Goal: Transaction & Acquisition: Purchase product/service

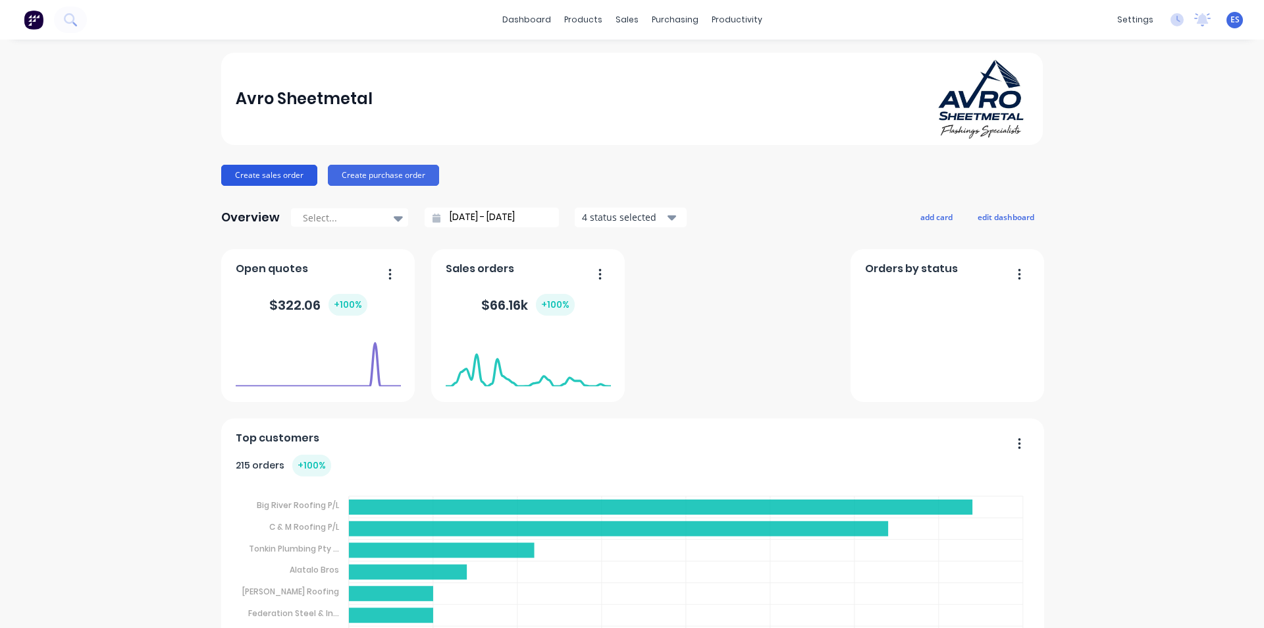
click at [246, 176] on button "Create sales order" at bounding box center [269, 175] width 96 height 21
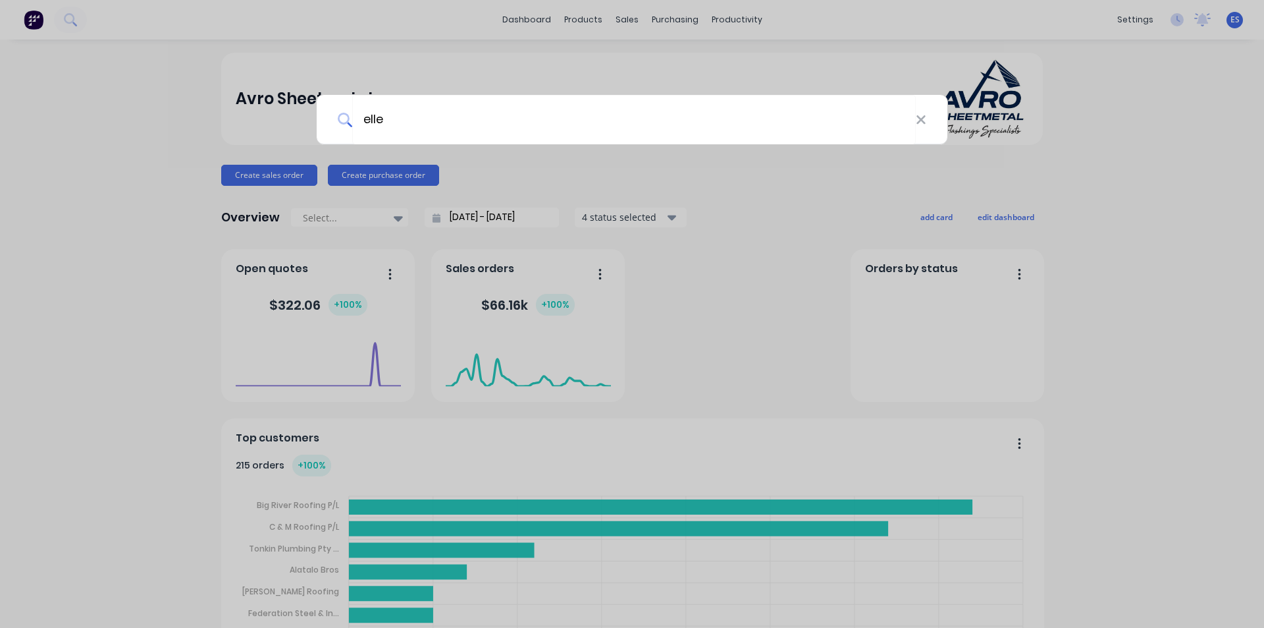
type input "[PERSON_NAME]"
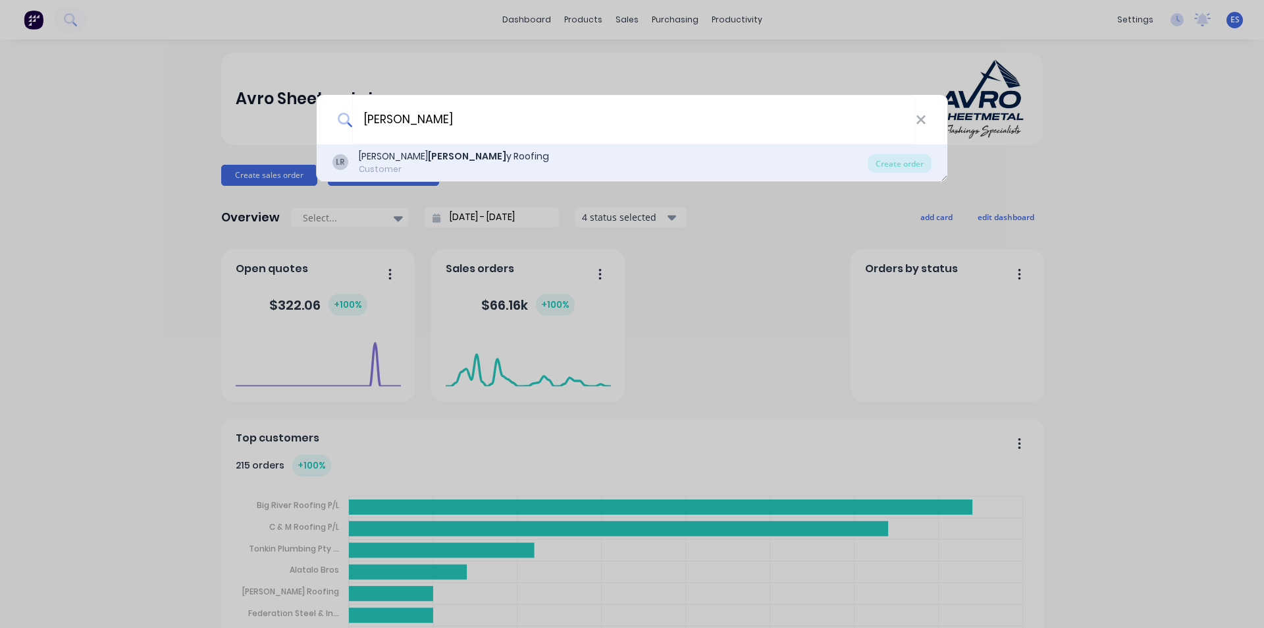
click at [436, 153] on div "LR [PERSON_NAME] y Roofing Customer" at bounding box center [600, 162] width 535 height 26
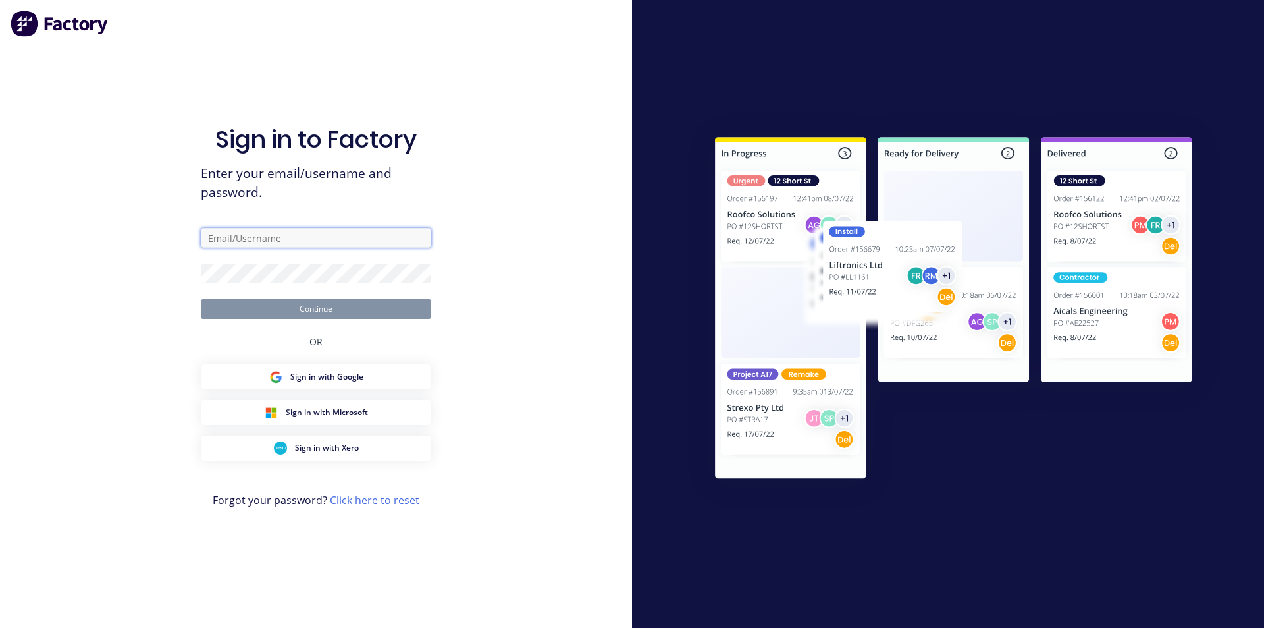
type input "ErikAVRONone"
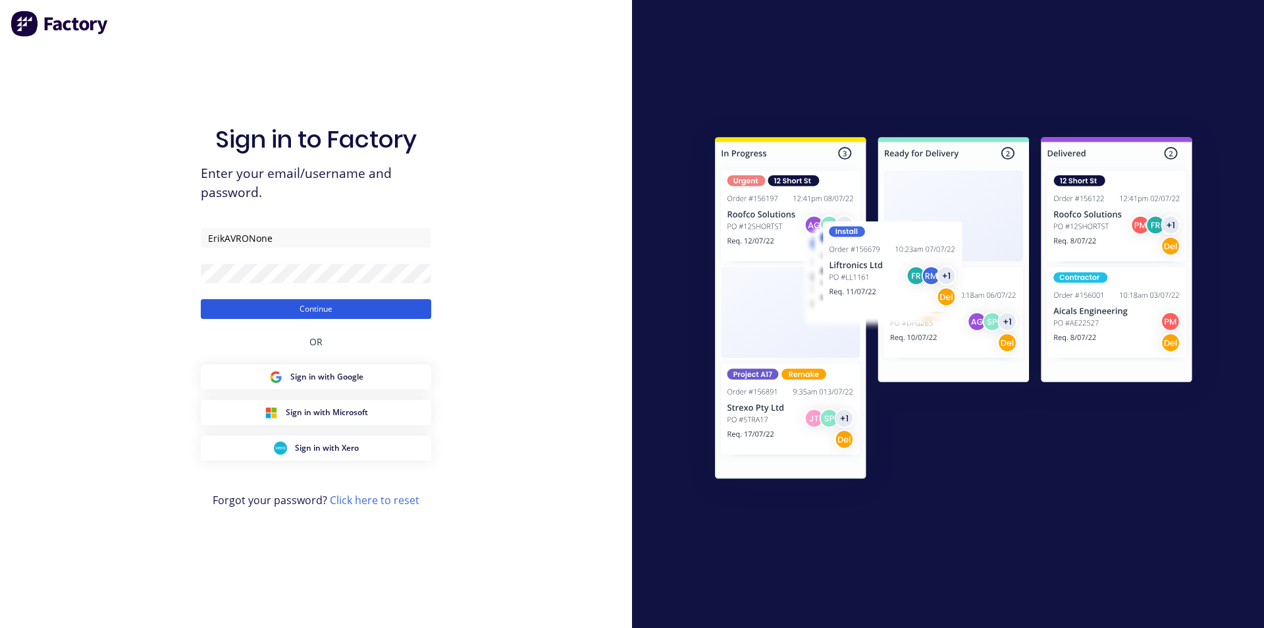
click at [352, 305] on button "Continue" at bounding box center [316, 309] width 230 height 20
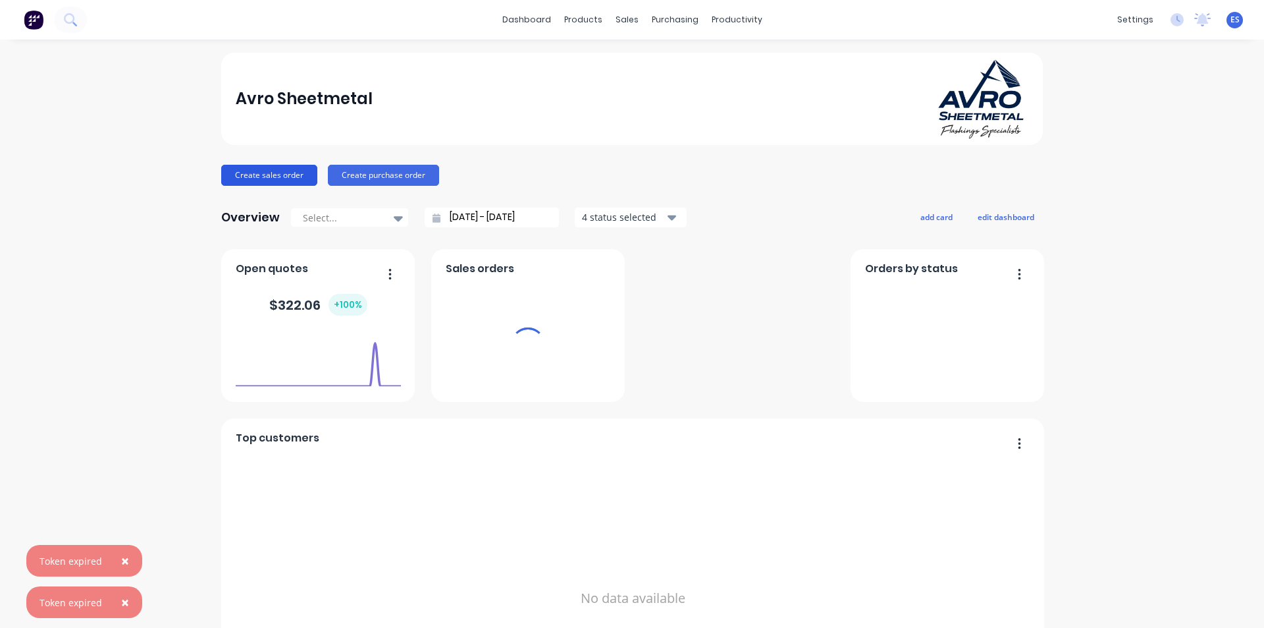
click at [259, 170] on button "Create sales order" at bounding box center [269, 175] width 96 height 21
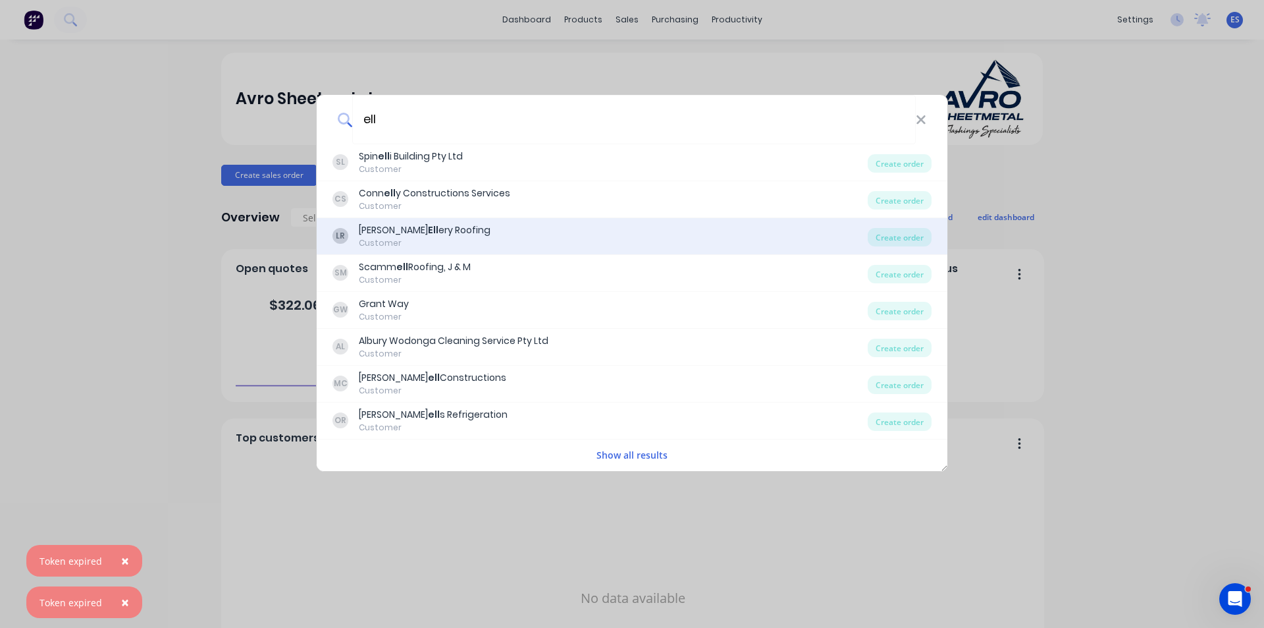
type input "ell"
click at [397, 232] on div "[PERSON_NAME] ery Roofing" at bounding box center [425, 230] width 132 height 14
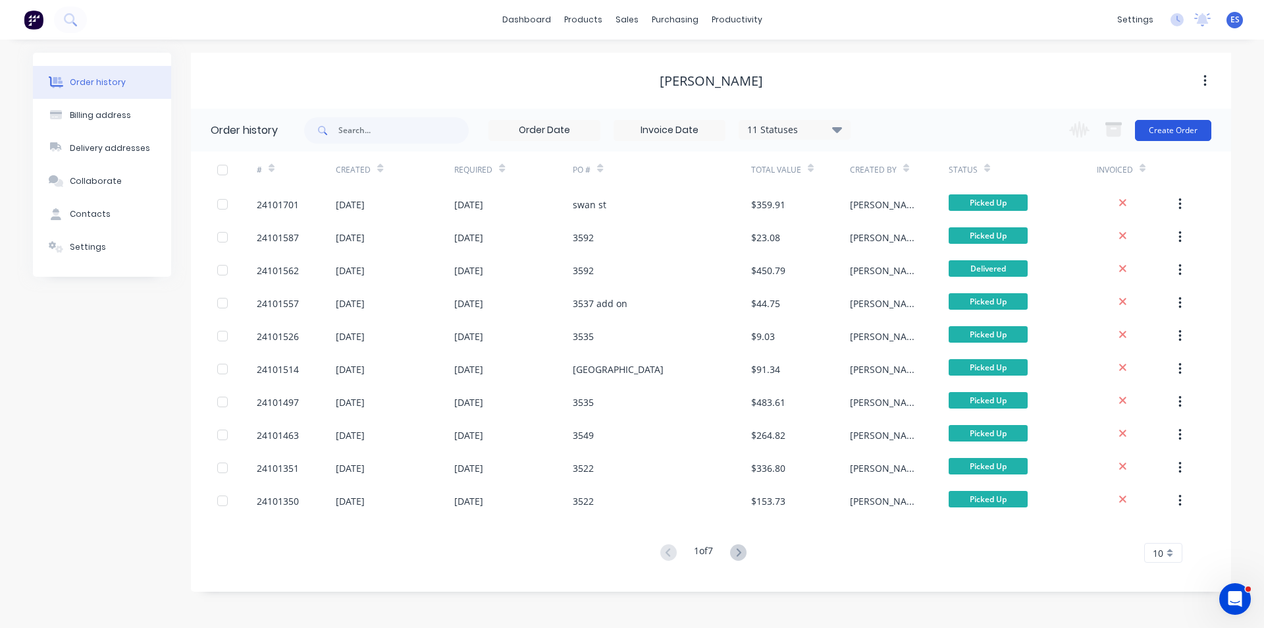
click at [1173, 134] on button "Create Order" at bounding box center [1173, 130] width 76 height 21
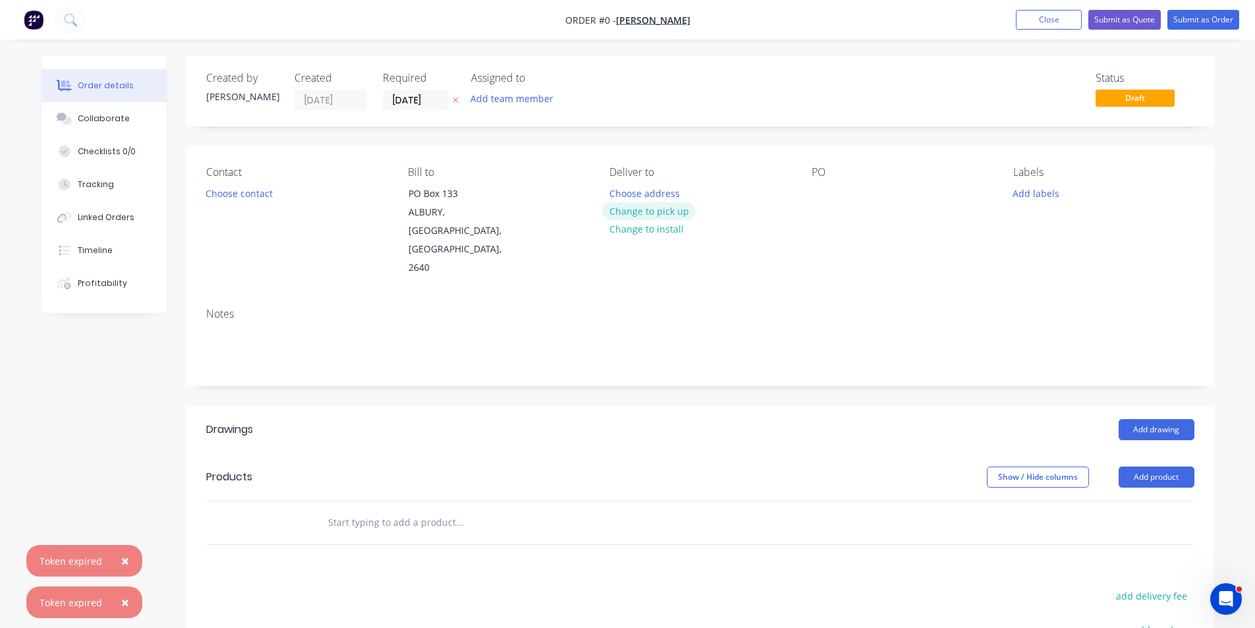
click at [662, 211] on button "Change to pick up" at bounding box center [649, 211] width 94 height 18
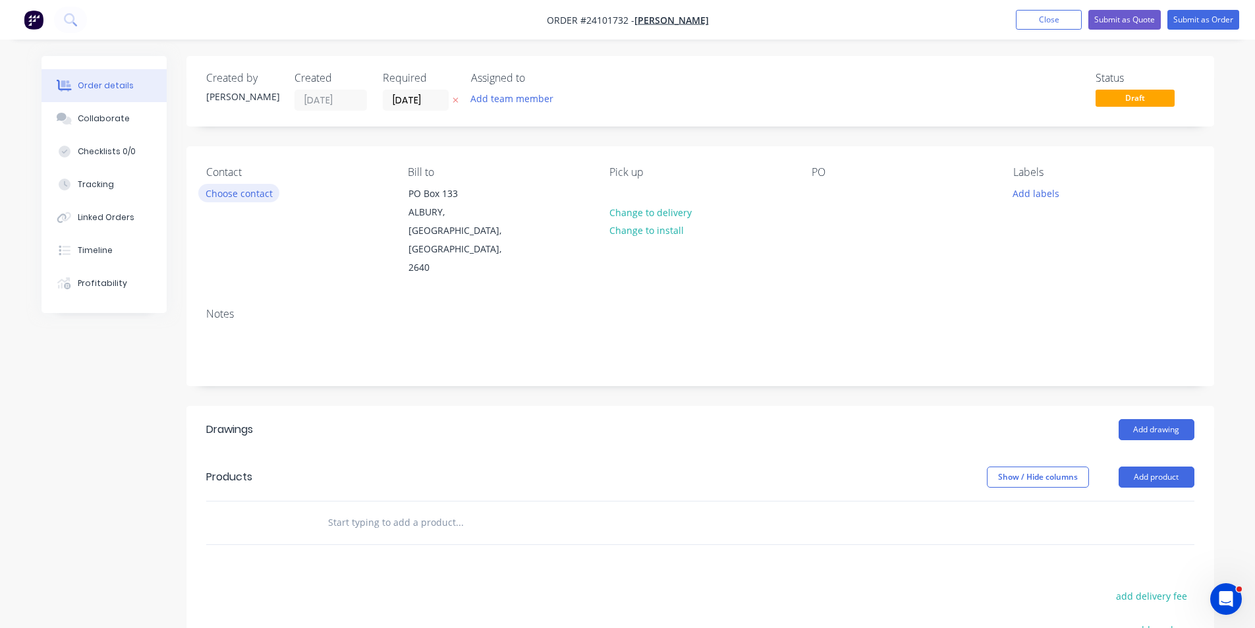
click at [228, 198] on button "Choose contact" at bounding box center [238, 193] width 81 height 18
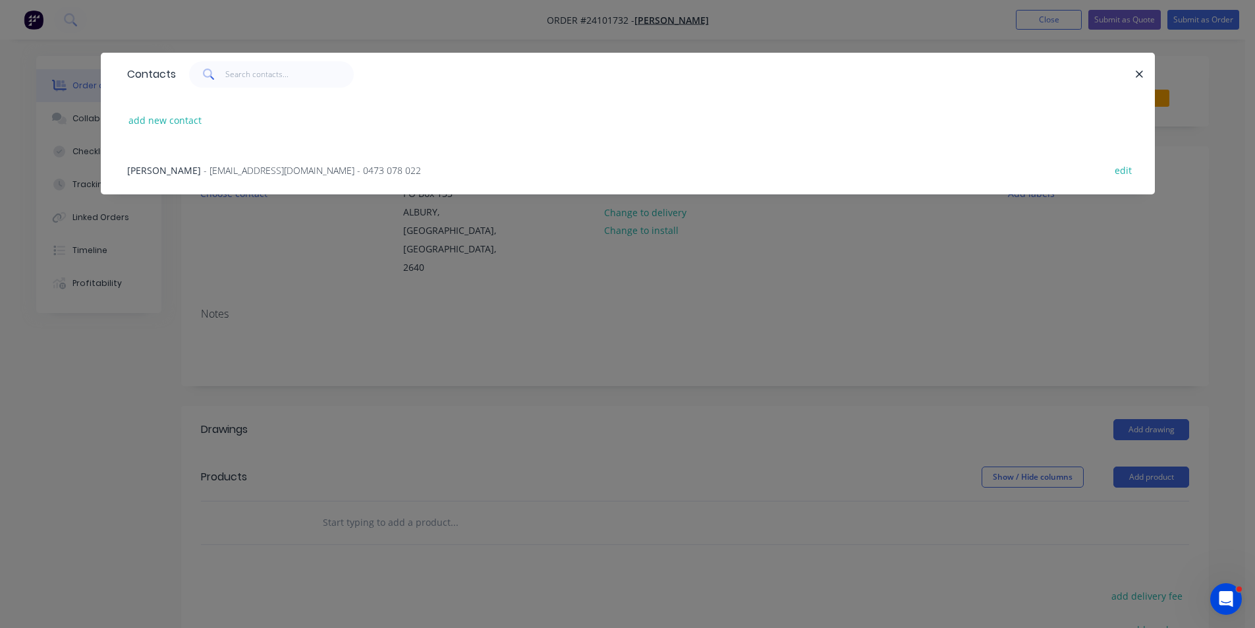
click at [223, 164] on span "- [EMAIL_ADDRESS][DOMAIN_NAME] - 0473 078 022" at bounding box center [311, 170] width 217 height 13
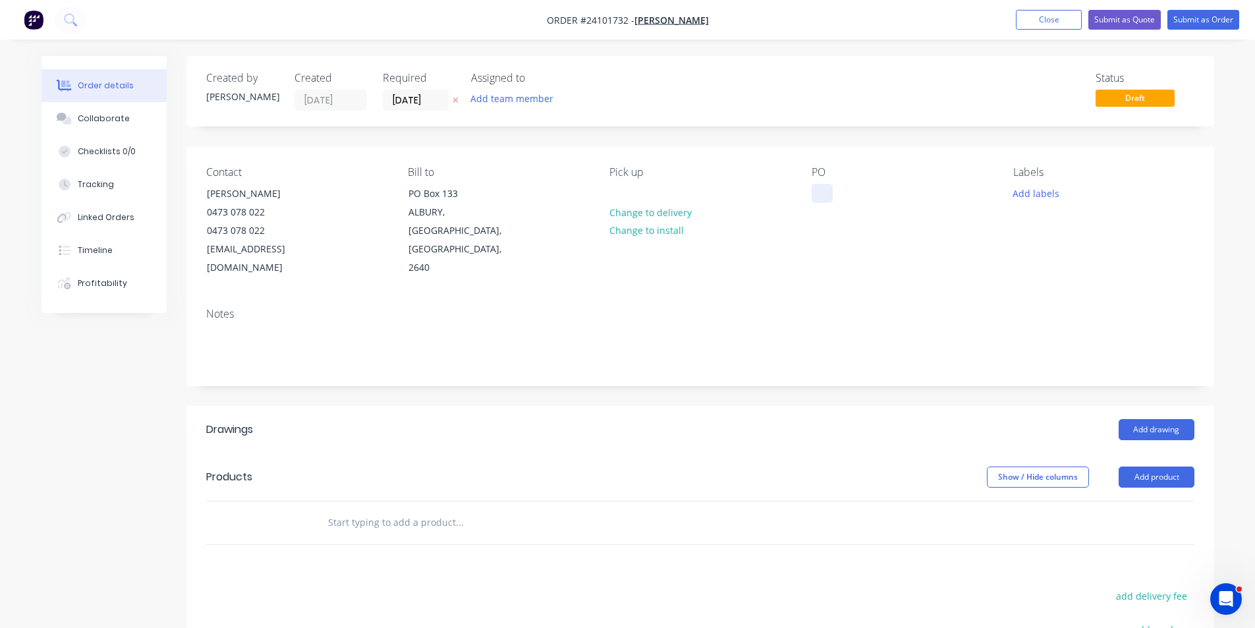
click at [830, 195] on div at bounding box center [821, 193] width 21 height 19
click at [1183, 419] on button "Add drawing" at bounding box center [1156, 429] width 76 height 21
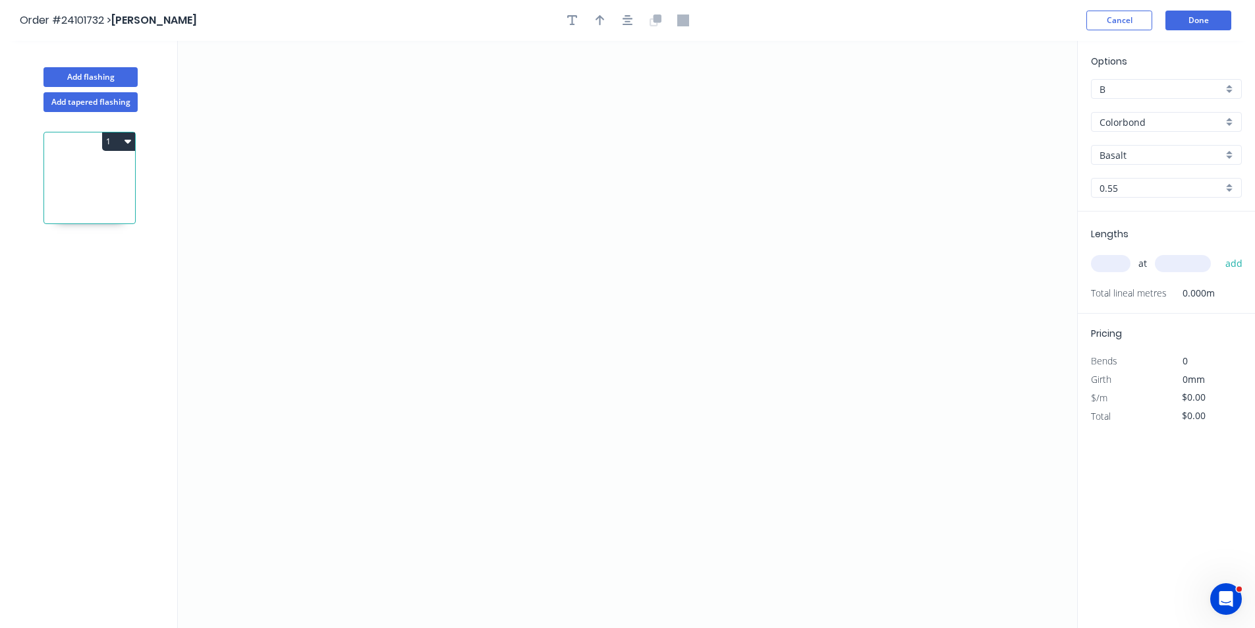
click at [1158, 159] on input "Basalt" at bounding box center [1160, 155] width 123 height 14
click at [1162, 186] on div "[PERSON_NAME]" at bounding box center [1165, 180] width 149 height 23
type input "[PERSON_NAME]"
click at [408, 176] on icon "0" at bounding box center [627, 334] width 899 height 587
click at [484, 275] on icon "0" at bounding box center [627, 334] width 899 height 587
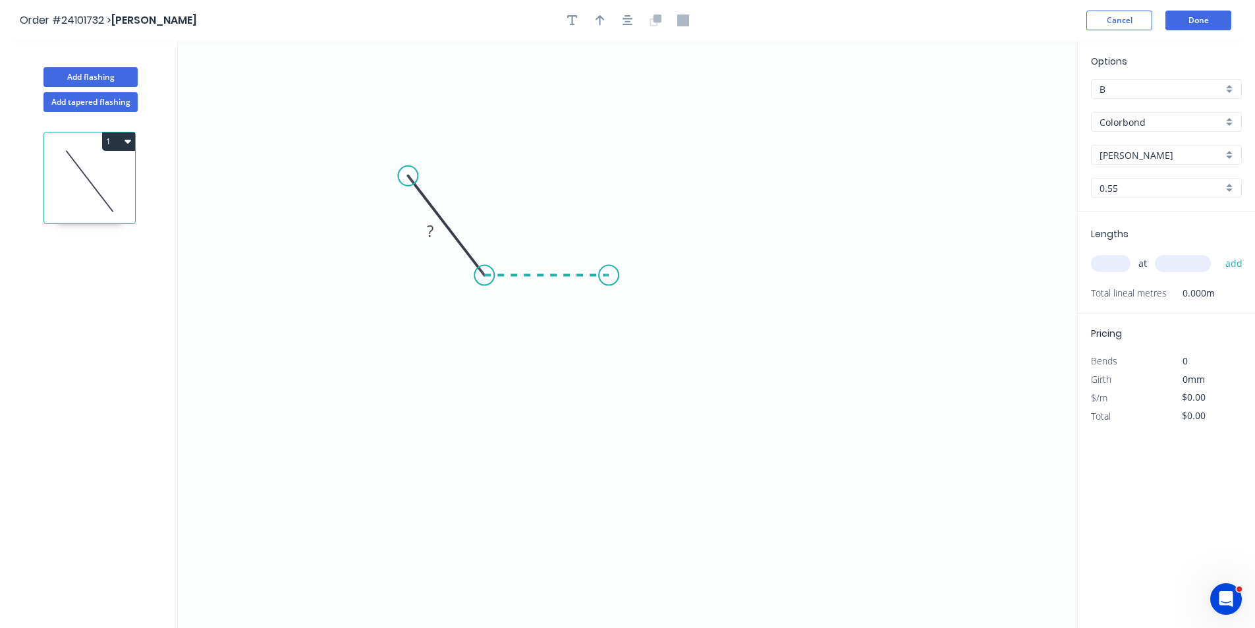
click at [608, 275] on icon at bounding box center [546, 275] width 124 height 0
click at [657, 350] on icon "0 ? ? ? º" at bounding box center [627, 334] width 899 height 587
click at [657, 350] on circle at bounding box center [657, 349] width 20 height 20
click at [658, 290] on rect at bounding box center [649, 296] width 26 height 18
click at [556, 298] on rect at bounding box center [546, 290] width 26 height 18
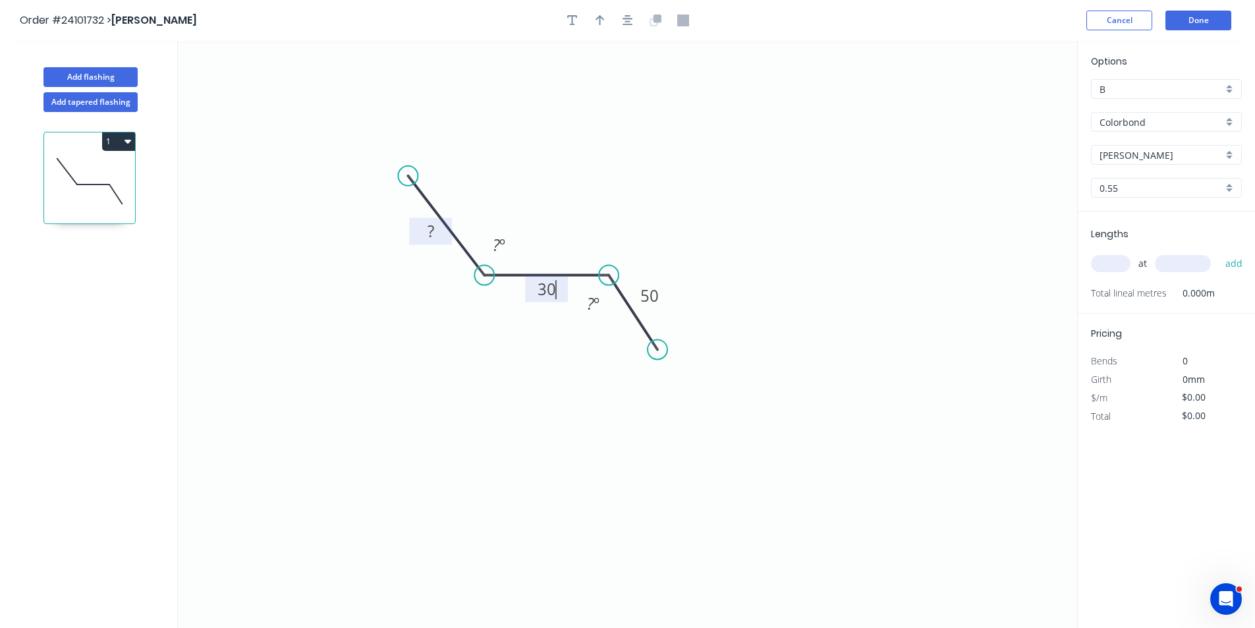
click at [446, 236] on rect at bounding box center [430, 230] width 43 height 27
click at [439, 231] on rect at bounding box center [430, 232] width 26 height 18
type input "$7.80"
click at [506, 249] on rect at bounding box center [498, 245] width 26 height 18
click at [593, 309] on tspan "º" at bounding box center [596, 303] width 6 height 22
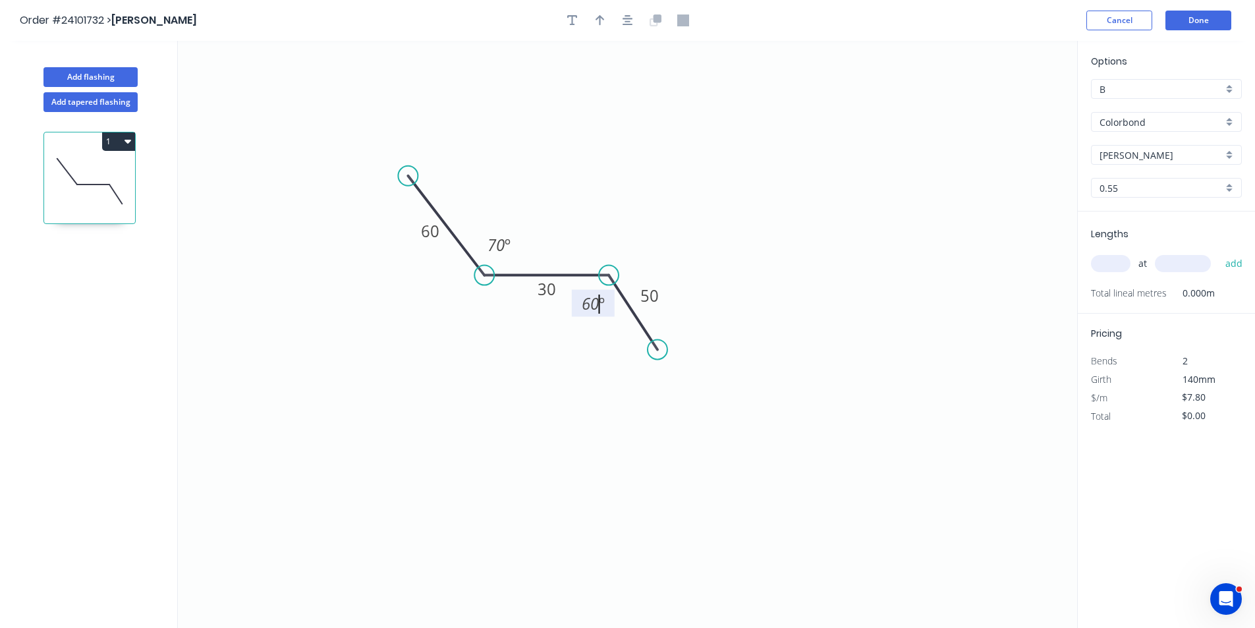
click at [1116, 269] on input "text" at bounding box center [1111, 263] width 40 height 17
type input "2"
click at [1188, 266] on input "text" at bounding box center [1182, 263] width 56 height 17
type input "5500"
click at [1218, 252] on button "add" at bounding box center [1233, 263] width 31 height 22
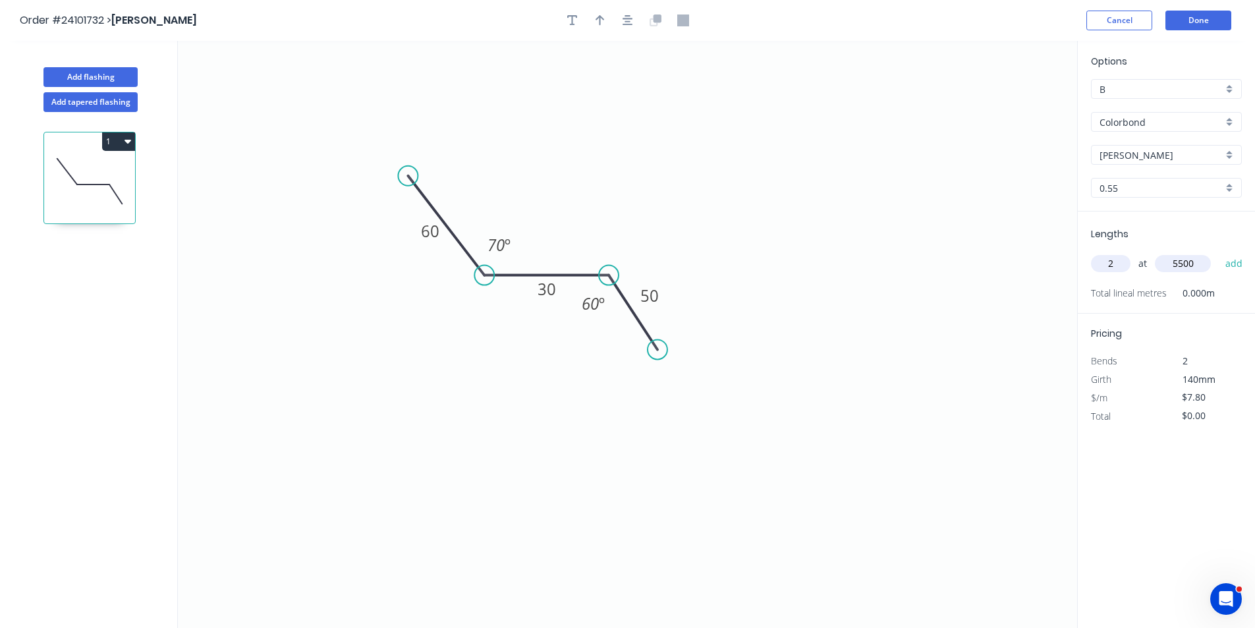
type input "$85.80"
click at [1210, 26] on button "Done" at bounding box center [1198, 21] width 66 height 20
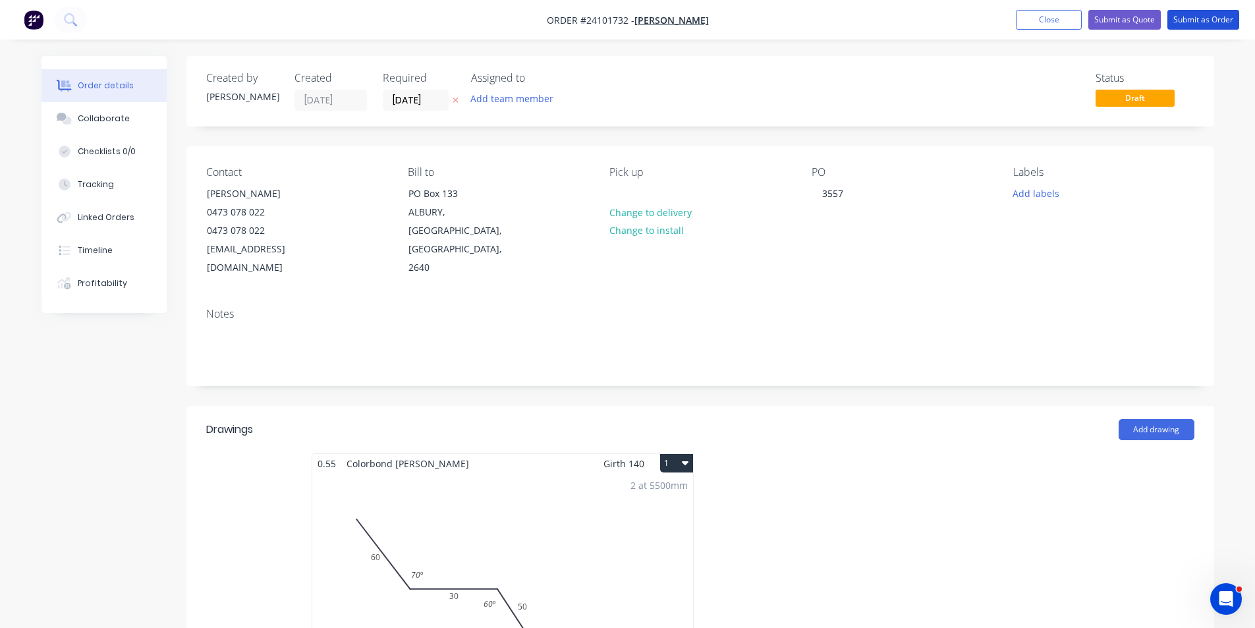
click at [1210, 26] on button "Submit as Order" at bounding box center [1203, 20] width 72 height 20
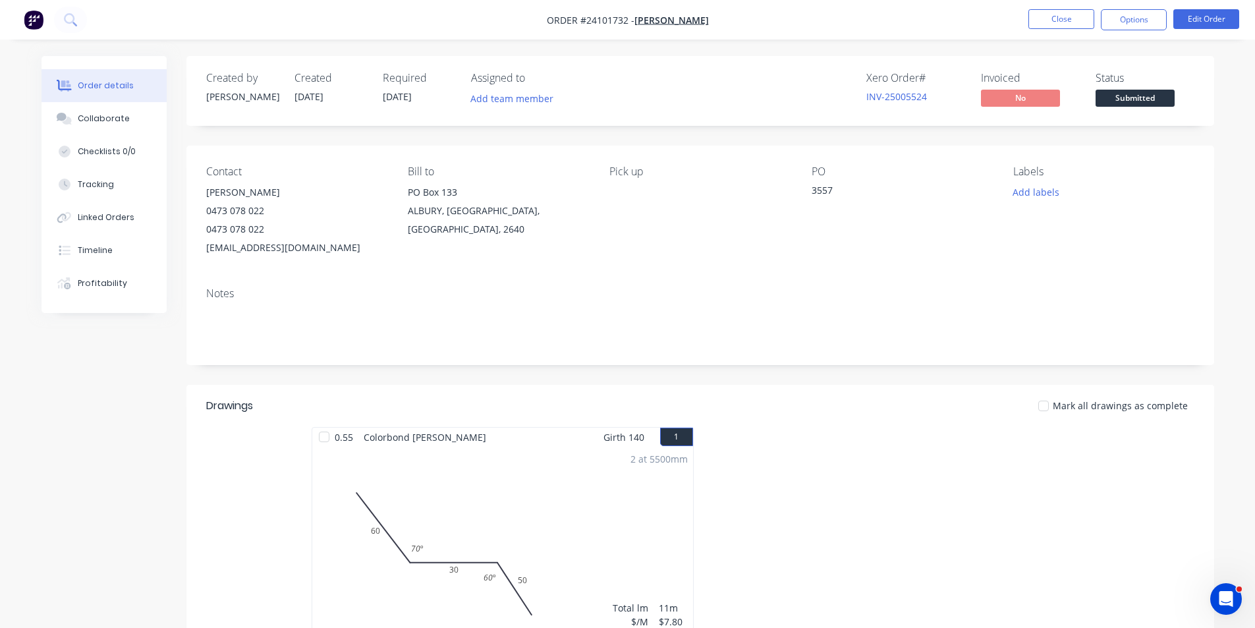
click at [31, 23] on img "button" at bounding box center [34, 20] width 20 height 20
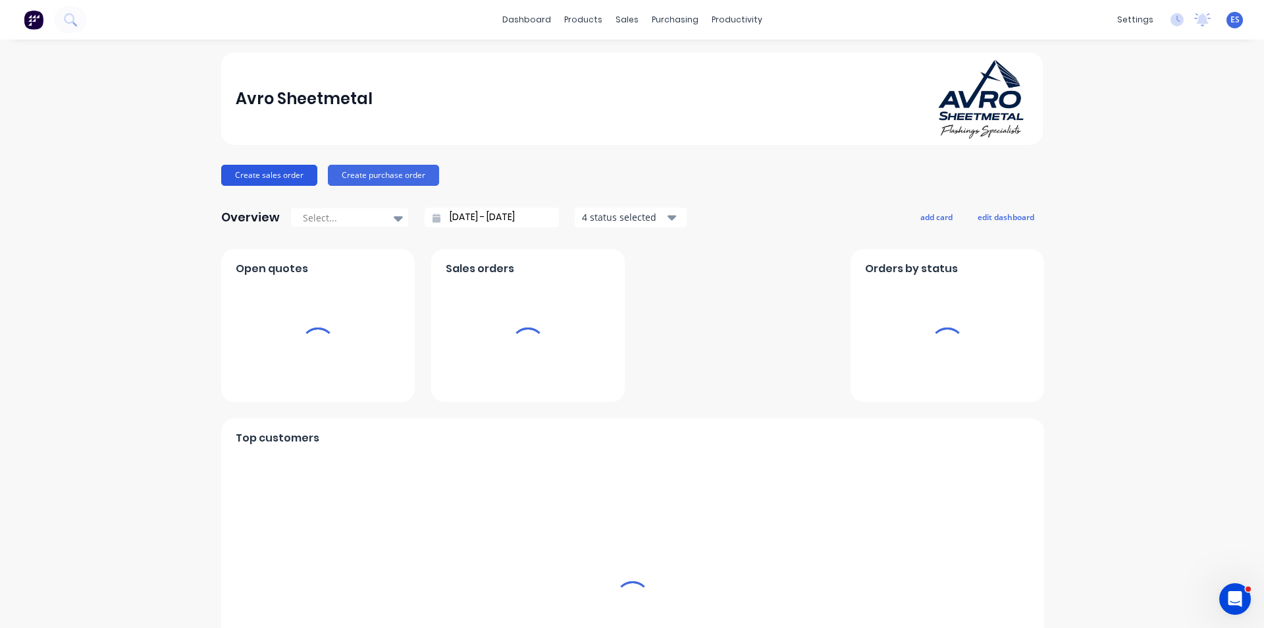
click at [254, 171] on button "Create sales order" at bounding box center [269, 175] width 96 height 21
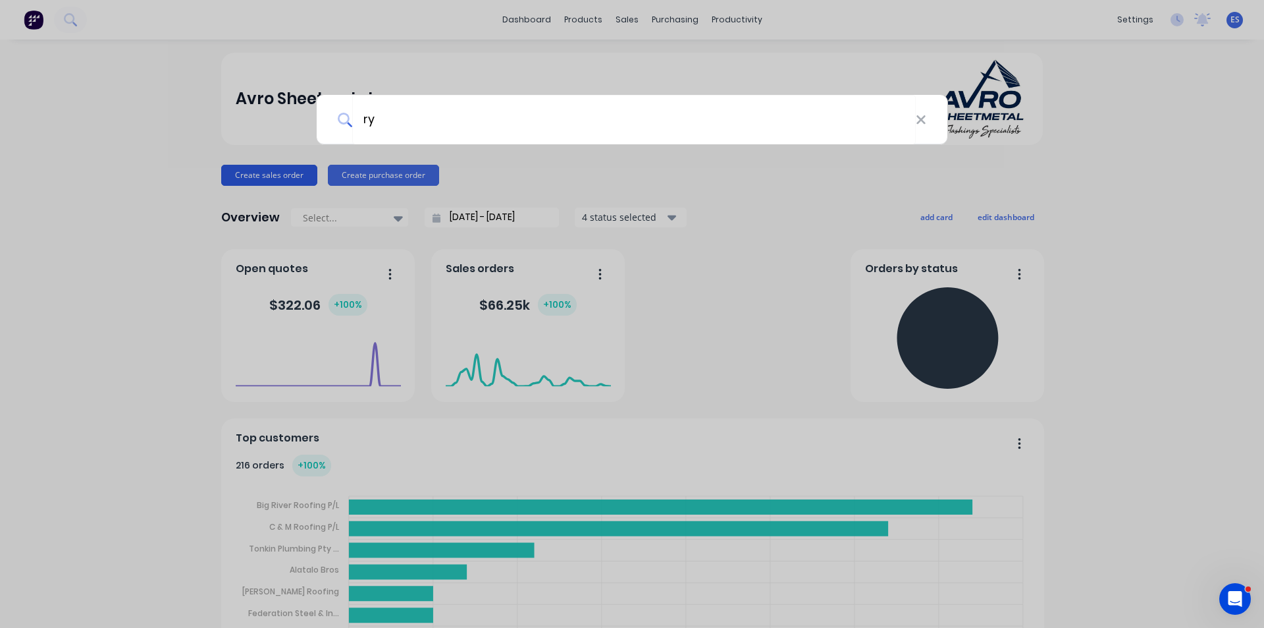
type input "rym"
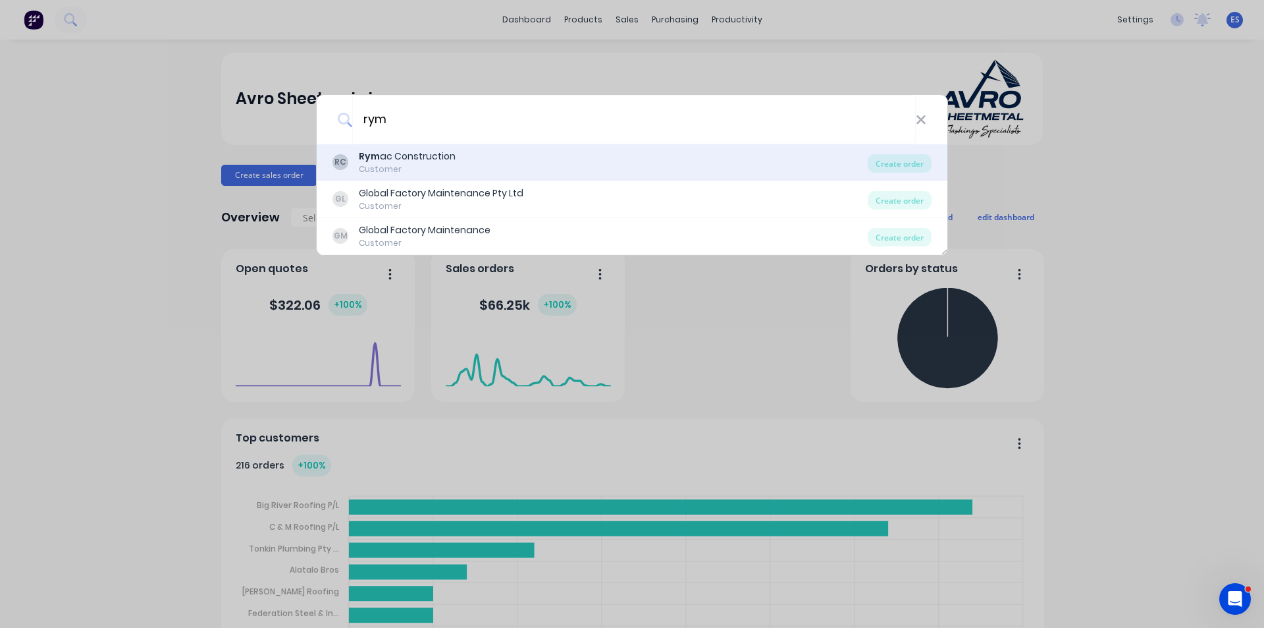
click at [394, 156] on div "Rym ac Construction" at bounding box center [407, 156] width 97 height 14
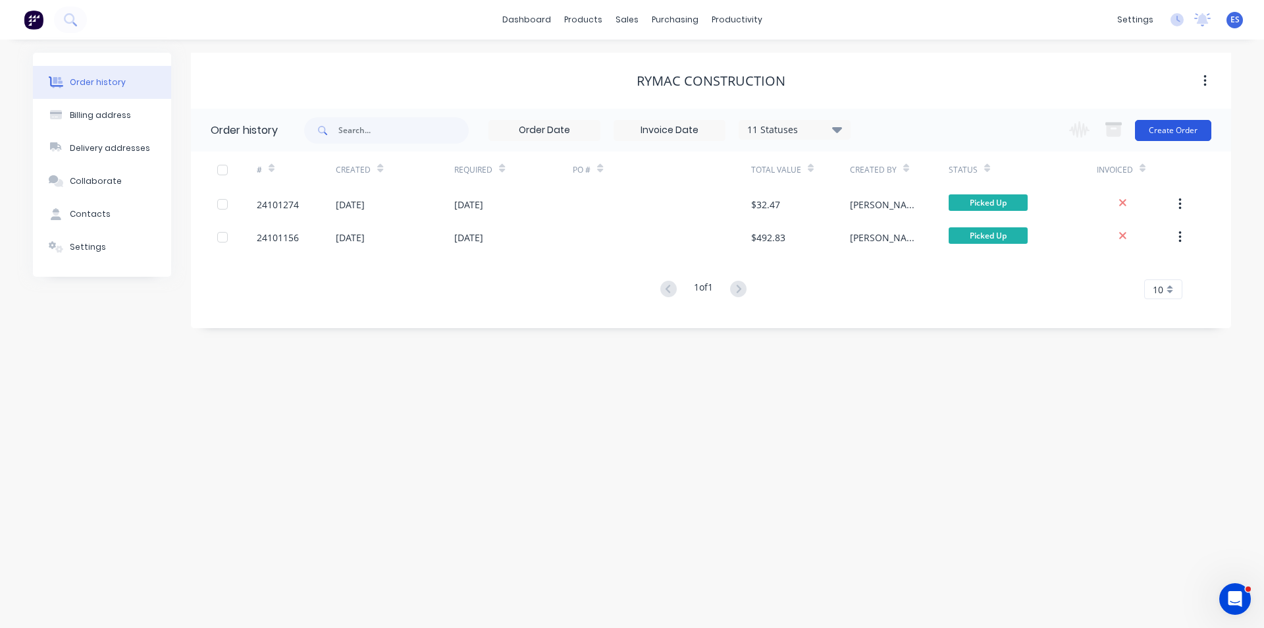
click at [1193, 131] on button "Create Order" at bounding box center [1173, 130] width 76 height 21
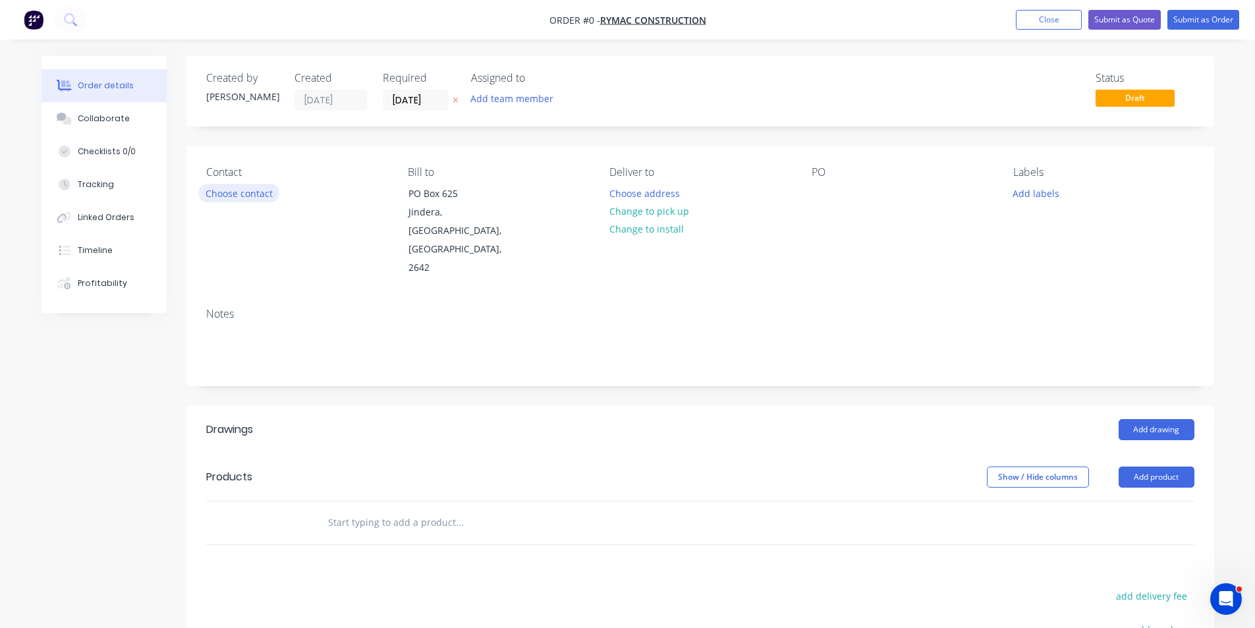
click at [261, 196] on button "Choose contact" at bounding box center [238, 193] width 81 height 18
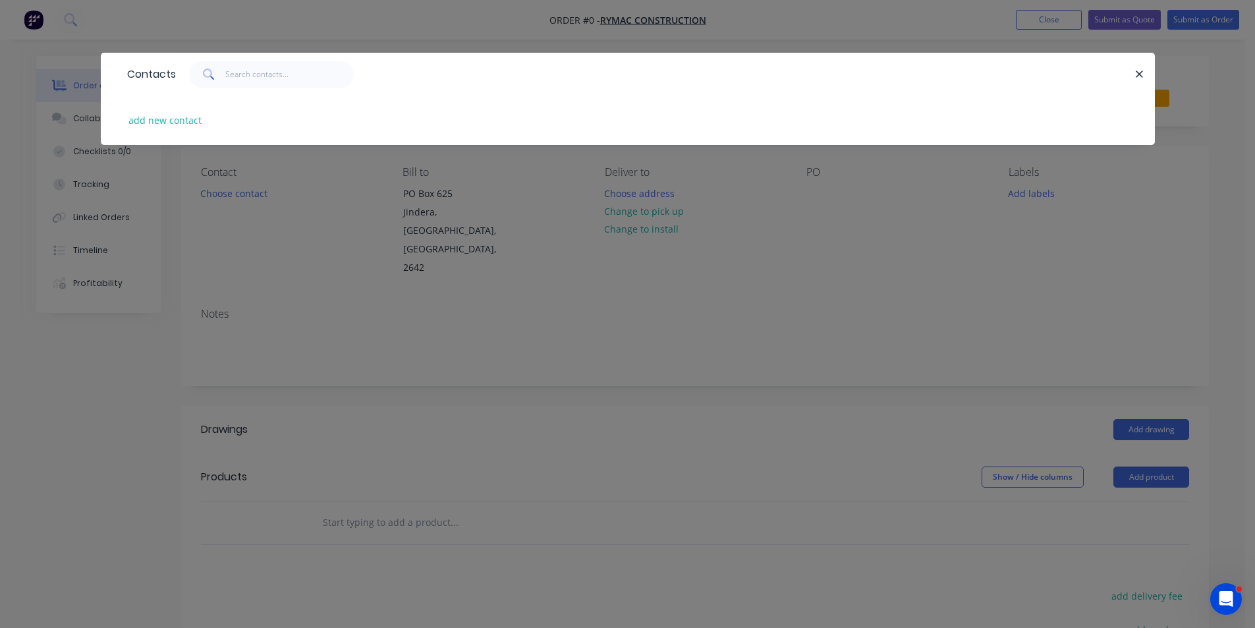
click at [281, 247] on div "Contacts add new contact" at bounding box center [627, 314] width 1255 height 628
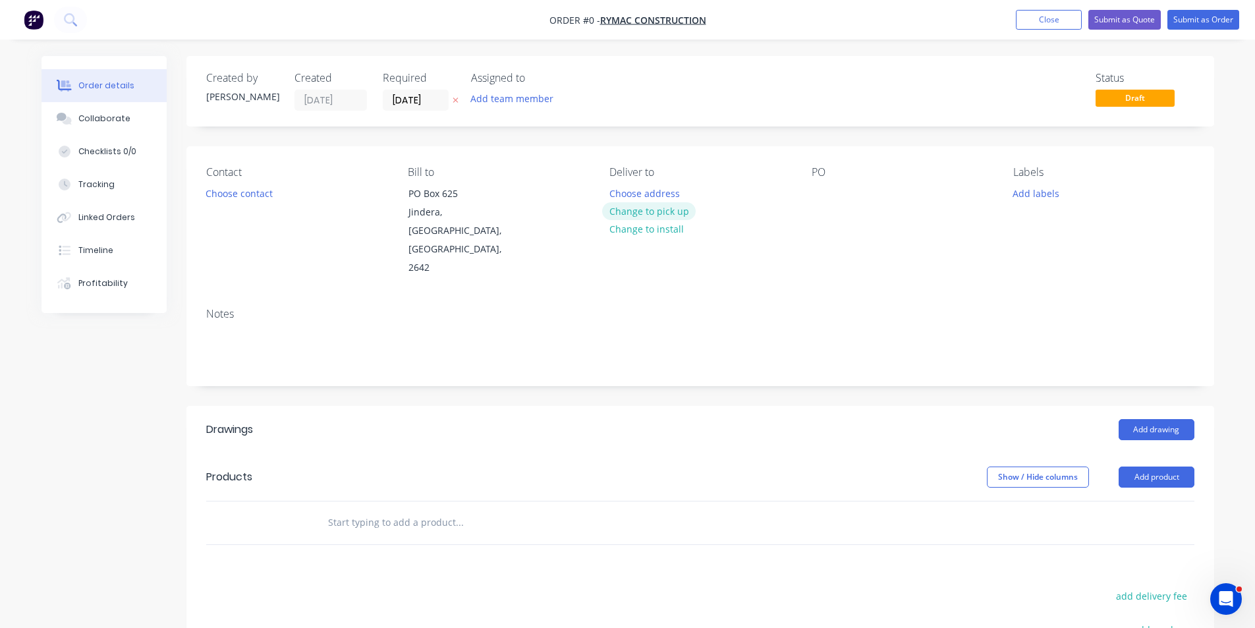
click at [678, 213] on button "Change to pick up" at bounding box center [649, 211] width 94 height 18
click at [820, 197] on div at bounding box center [821, 193] width 21 height 19
click at [1144, 419] on button "Add drawing" at bounding box center [1156, 429] width 76 height 21
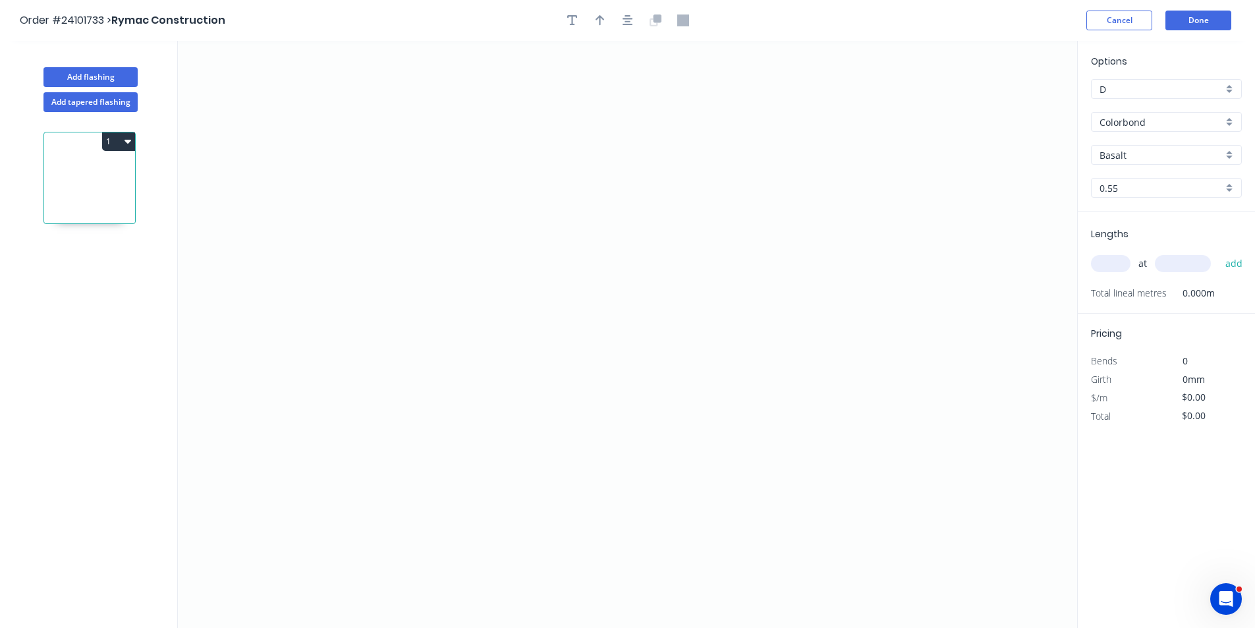
click at [1136, 156] on input "Basalt" at bounding box center [1160, 155] width 123 height 14
click at [1133, 229] on div "Classic Cream" at bounding box center [1165, 226] width 149 height 23
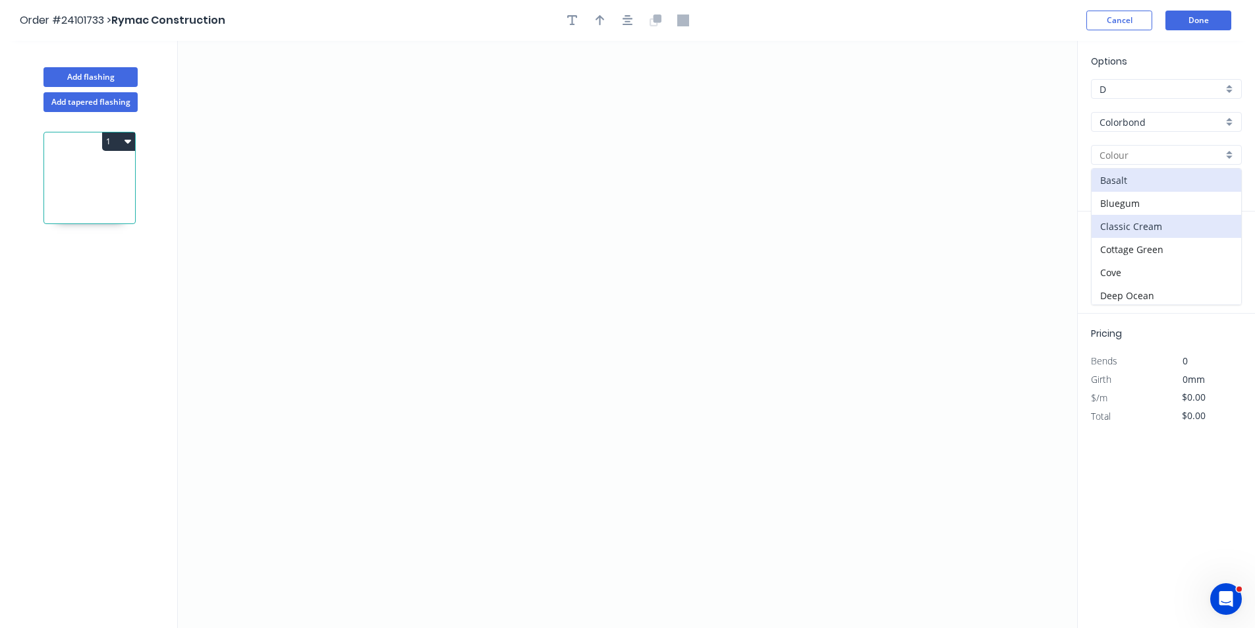
type input "Classic Cream"
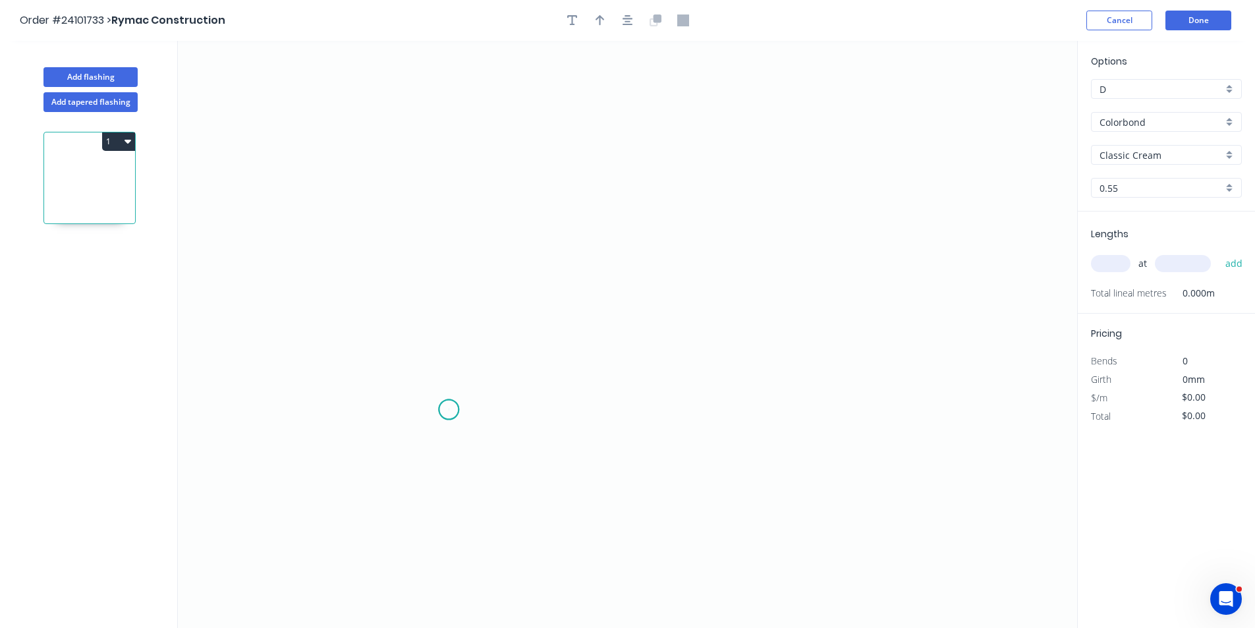
click at [448, 410] on icon "0" at bounding box center [627, 334] width 899 height 587
click at [460, 260] on icon "0" at bounding box center [627, 334] width 899 height 587
click at [373, 261] on icon "0 ?" at bounding box center [627, 334] width 899 height 587
click at [378, 142] on icon "0 ? ?" at bounding box center [627, 334] width 899 height 587
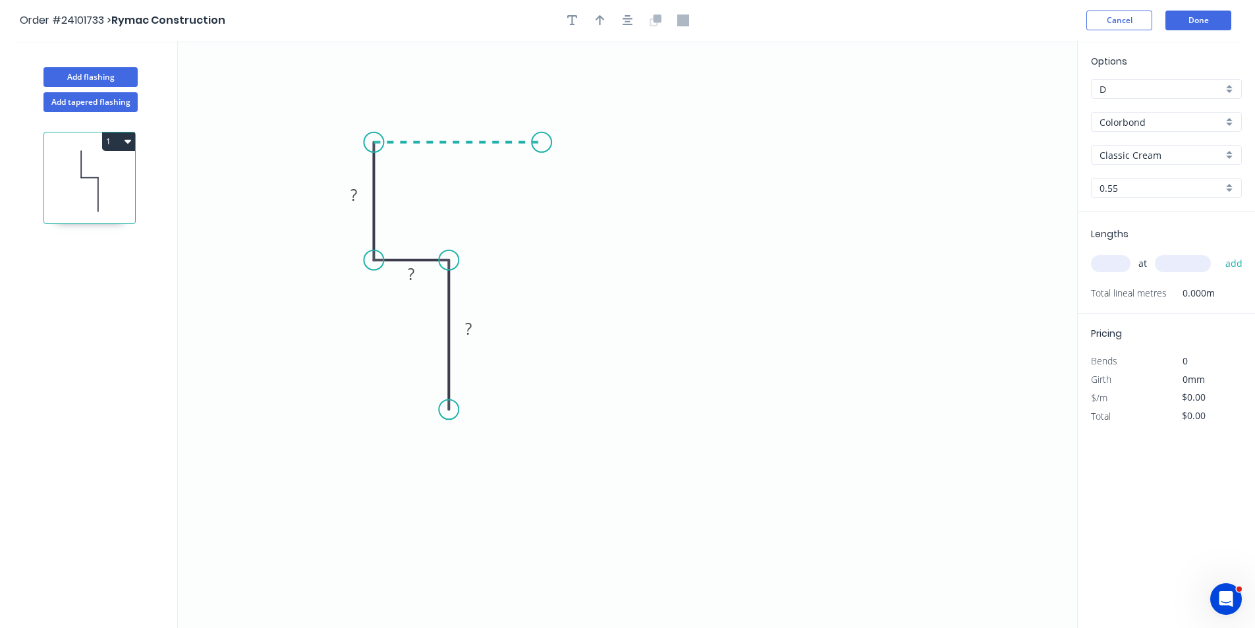
click at [541, 144] on icon "0 ? ? ?" at bounding box center [627, 334] width 899 height 587
click at [539, 225] on icon "0 ? ? ? ?" at bounding box center [627, 334] width 899 height 587
click at [663, 227] on icon "0 ? ? ? ? ?" at bounding box center [627, 334] width 899 height 587
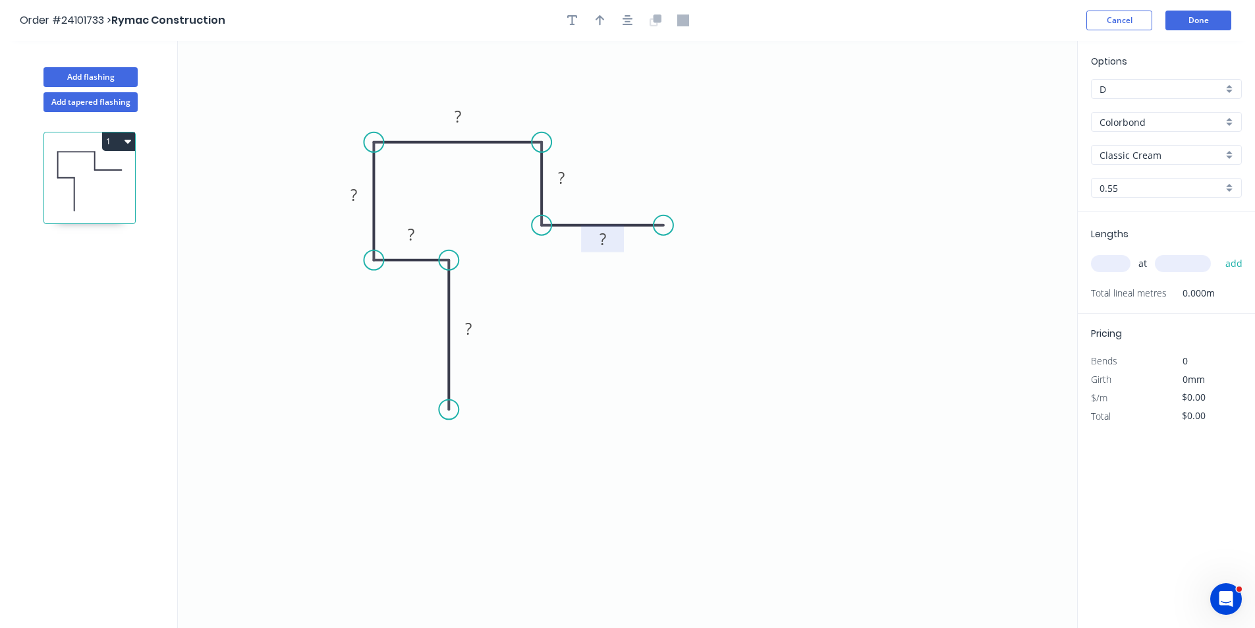
click at [599, 243] on tspan "?" at bounding box center [602, 239] width 7 height 22
click at [472, 331] on tspan "?" at bounding box center [468, 328] width 7 height 22
click at [356, 207] on rect at bounding box center [354, 194] width 43 height 27
click at [358, 199] on rect at bounding box center [353, 195] width 26 height 18
click at [458, 121] on tspan "?" at bounding box center [457, 116] width 7 height 22
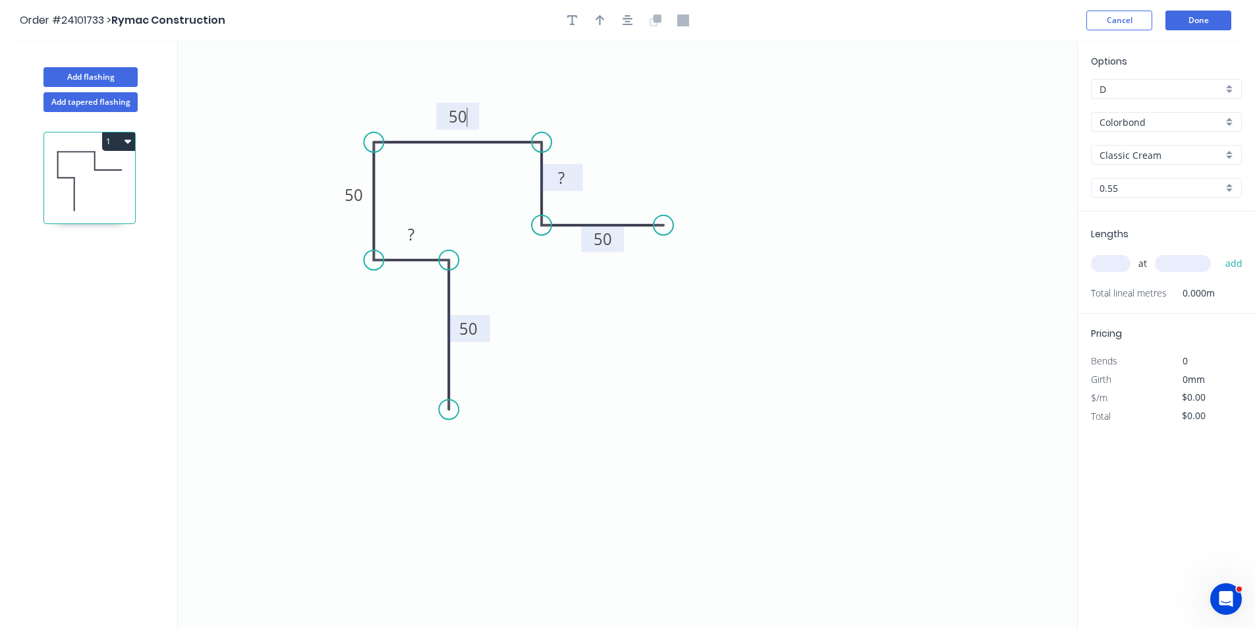
click at [572, 184] on rect at bounding box center [561, 178] width 26 height 18
click at [418, 232] on rect at bounding box center [411, 235] width 26 height 18
click at [1120, 265] on input "text" at bounding box center [1111, 263] width 40 height 17
type input "$17.07"
type input "4"
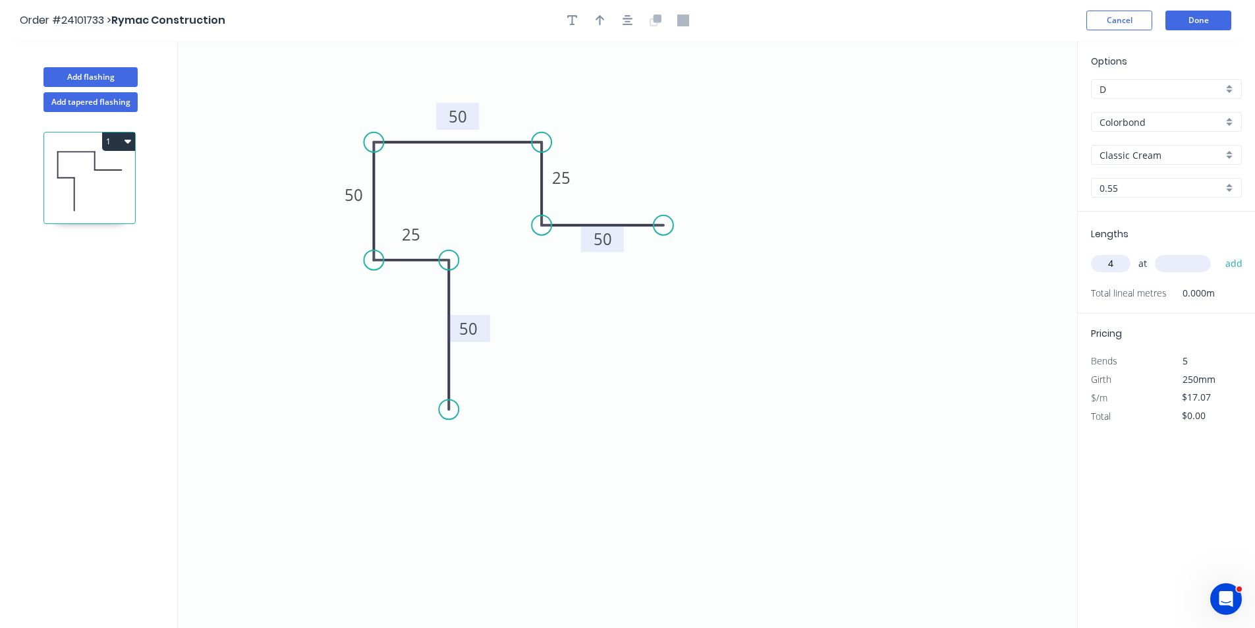
click at [1210, 267] on div "4 at add" at bounding box center [1167, 263] width 153 height 22
click at [1189, 265] on input "text" at bounding box center [1182, 263] width 56 height 17
type input "3000"
click at [1218, 252] on button "add" at bounding box center [1233, 263] width 31 height 22
type input "$204.84"
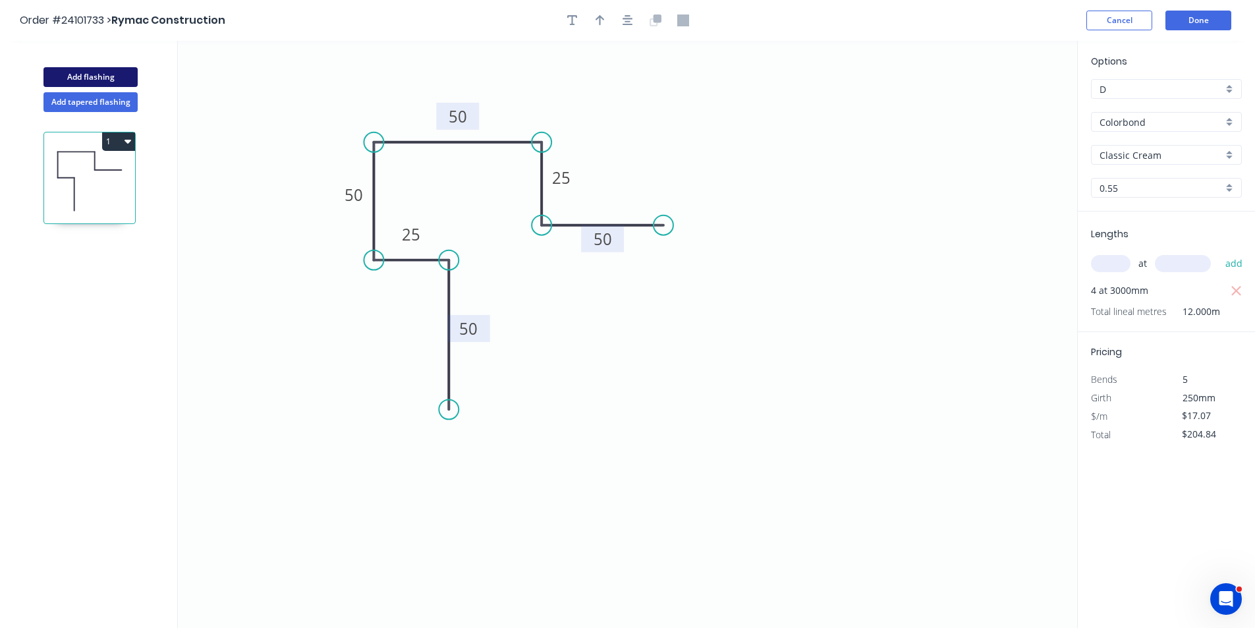
click at [86, 70] on button "Add flashing" at bounding box center [90, 77] width 94 height 20
type input "$0.00"
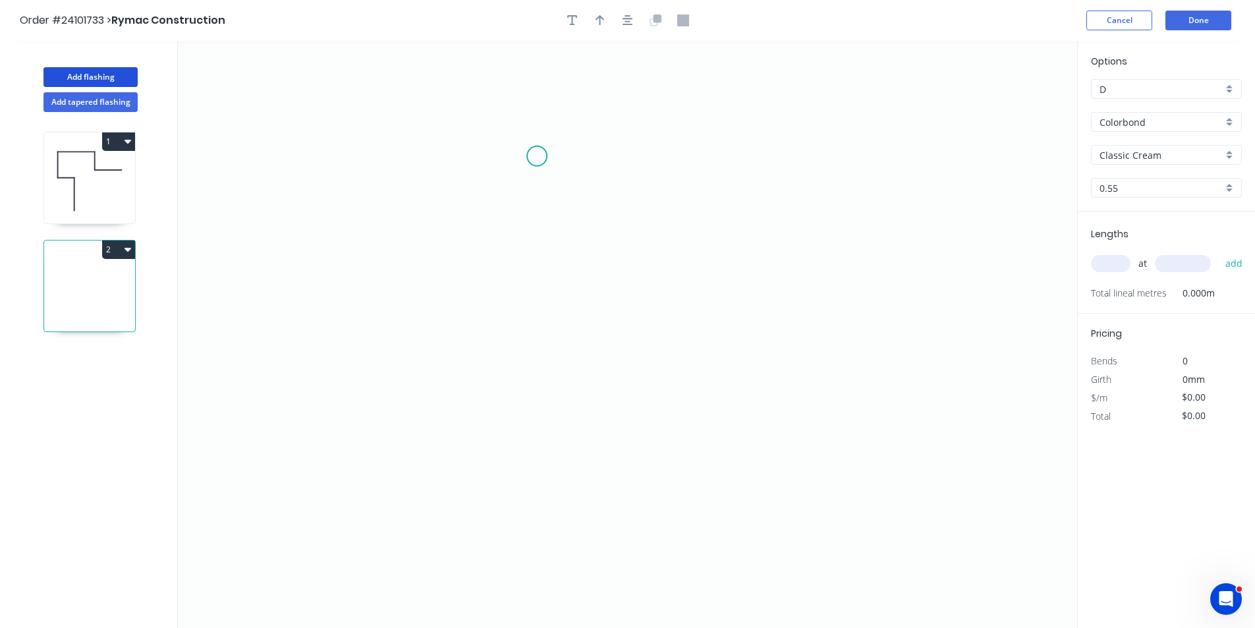
click at [535, 155] on icon "0" at bounding box center [627, 334] width 899 height 587
click at [534, 282] on icon "0" at bounding box center [627, 334] width 899 height 587
click at [697, 284] on icon "0 ?" at bounding box center [627, 334] width 899 height 587
click at [697, 324] on icon "0 ? ?" at bounding box center [627, 334] width 899 height 587
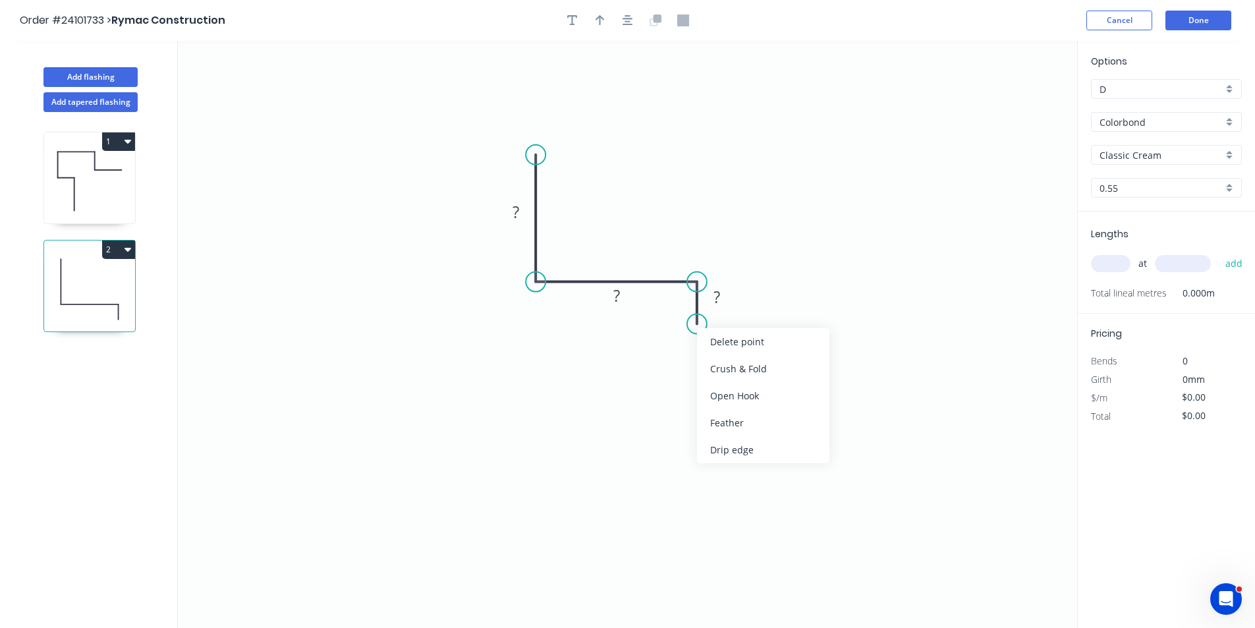
click at [708, 358] on div "Crush & Fold" at bounding box center [763, 368] width 132 height 27
click at [714, 357] on div "Flip bend" at bounding box center [760, 362] width 132 height 27
click at [714, 288] on tspan "?" at bounding box center [716, 297] width 7 height 22
drag, startPoint x: 737, startPoint y: 302, endPoint x: 666, endPoint y: 346, distance: 82.8
click at [666, 346] on rect at bounding box center [645, 340] width 43 height 27
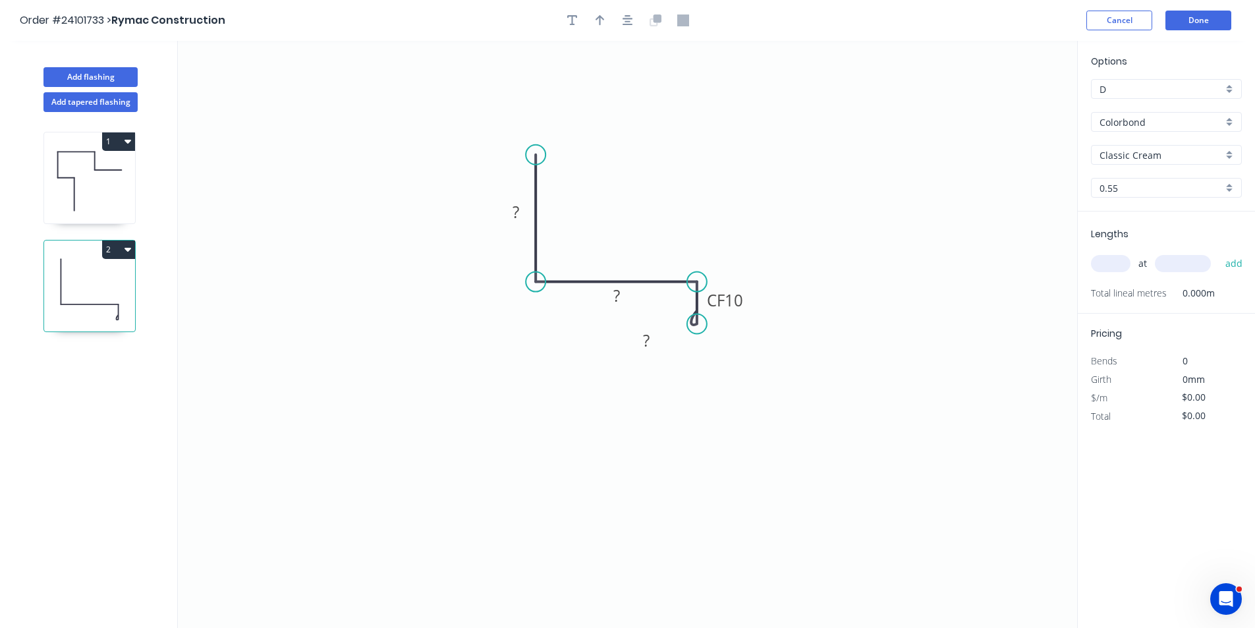
click at [657, 342] on rect at bounding box center [646, 341] width 26 height 18
drag, startPoint x: 743, startPoint y: 306, endPoint x: 710, endPoint y: 375, distance: 76.9
click at [710, 375] on rect at bounding box center [693, 366] width 53 height 27
drag, startPoint x: 663, startPoint y: 336, endPoint x: 727, endPoint y: 305, distance: 71.0
click at [727, 305] on rect at bounding box center [709, 309] width 43 height 27
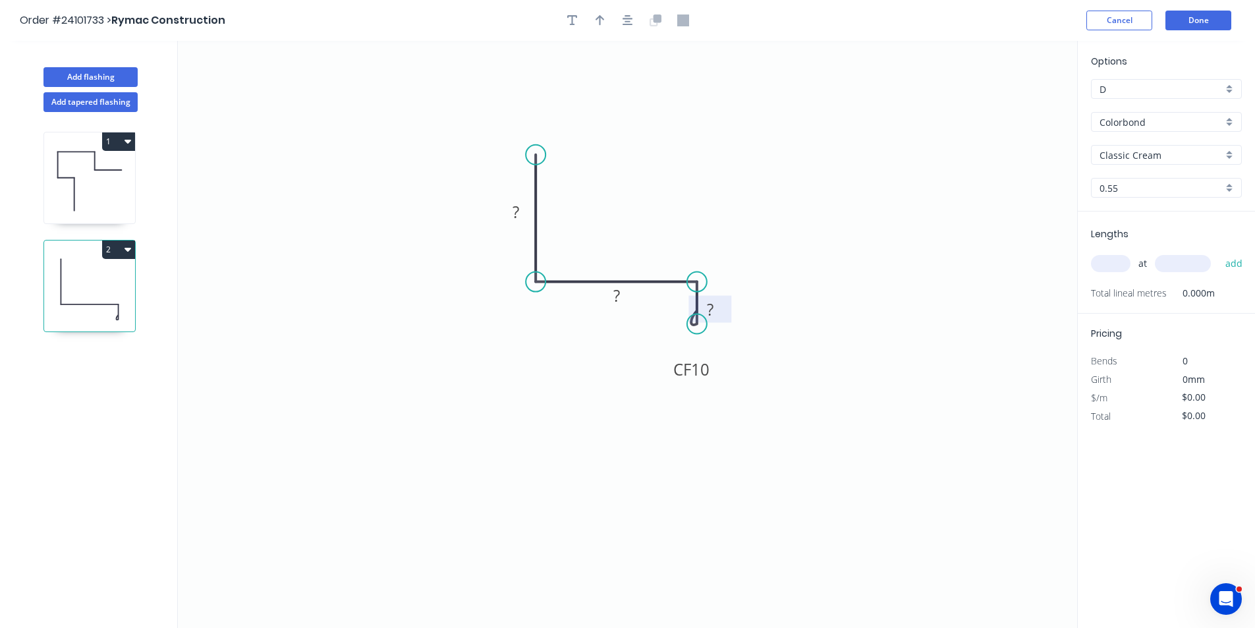
click at [720, 308] on rect at bounding box center [710, 310] width 26 height 18
click at [609, 293] on rect at bounding box center [616, 296] width 26 height 18
click at [512, 210] on tspan "?" at bounding box center [515, 212] width 7 height 22
click at [1124, 262] on input "text" at bounding box center [1111, 263] width 40 height 17
type input "$10.21"
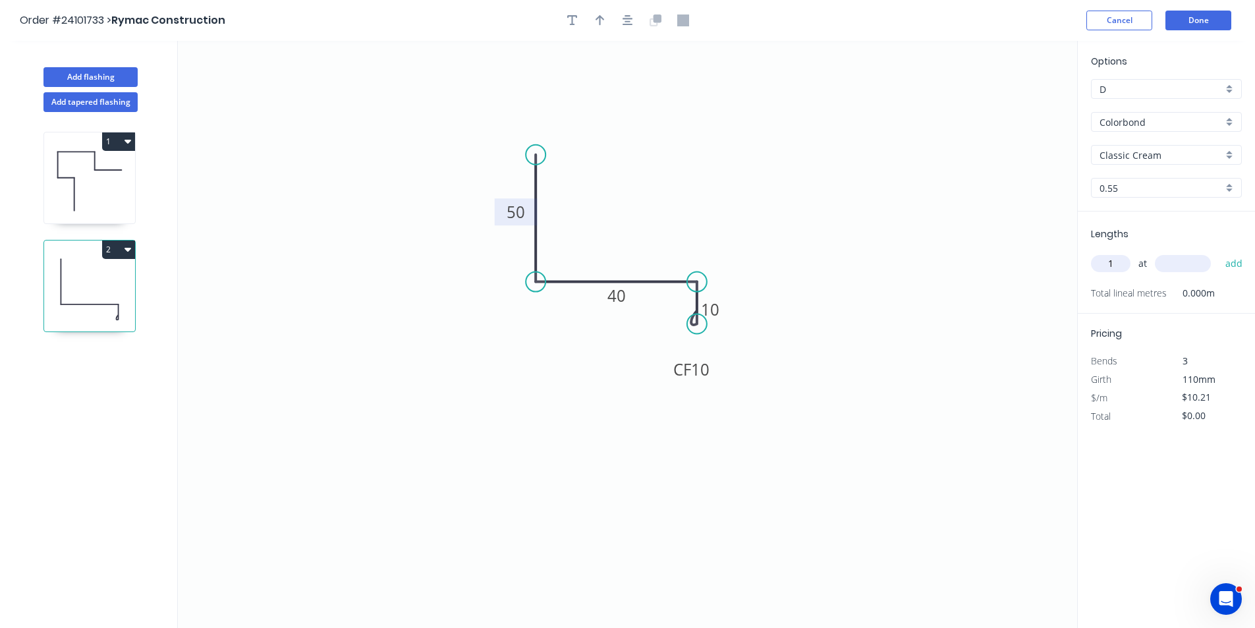
type input "1"
click at [1189, 265] on input "text" at bounding box center [1182, 263] width 56 height 17
type input "1000"
click at [1218, 252] on button "add" at bounding box center [1233, 263] width 31 height 22
type input "$10.21"
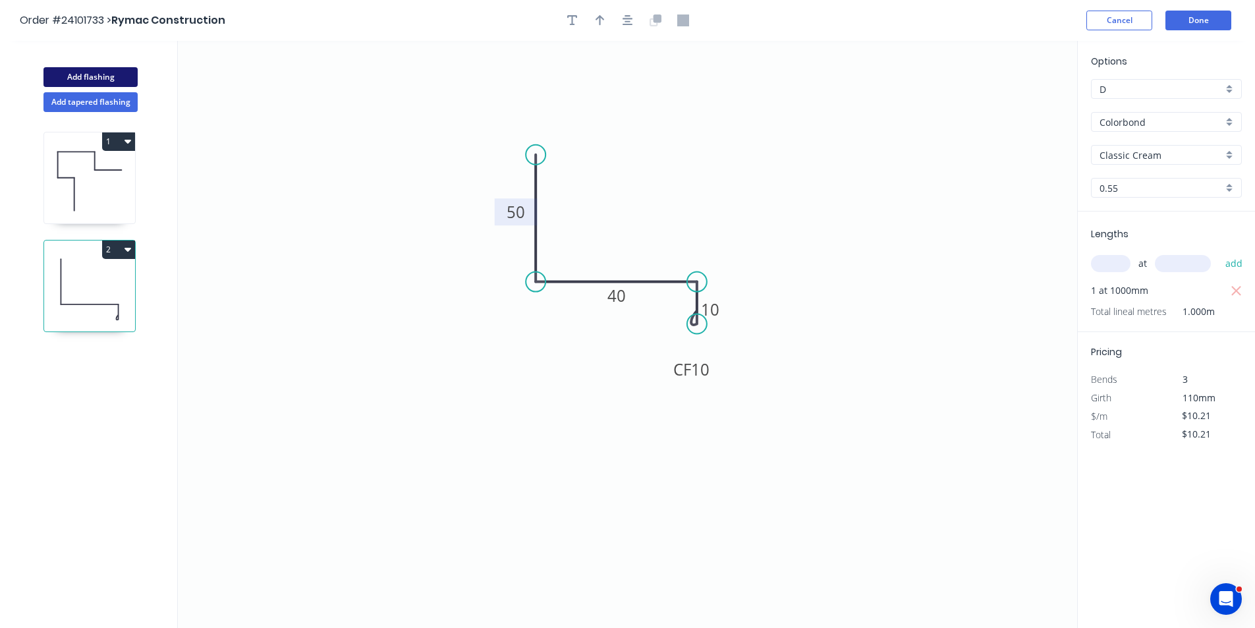
click at [86, 77] on button "Add flashing" at bounding box center [90, 77] width 94 height 20
type input "$0.00"
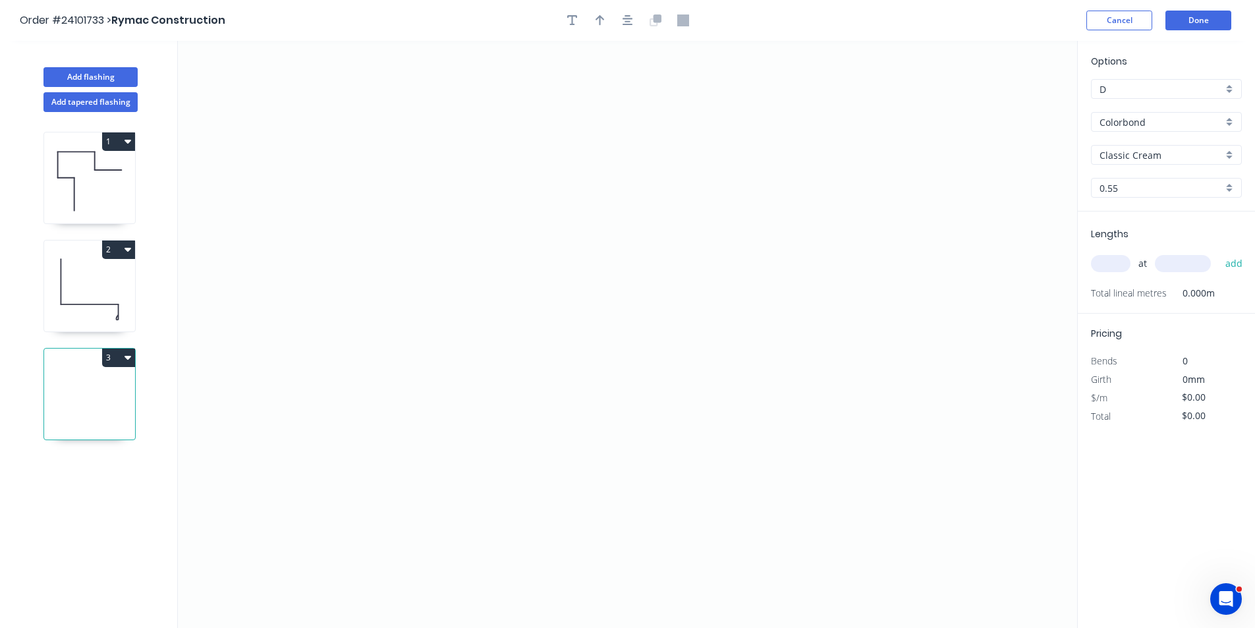
click at [1114, 151] on input "Classic Cream" at bounding box center [1160, 155] width 123 height 14
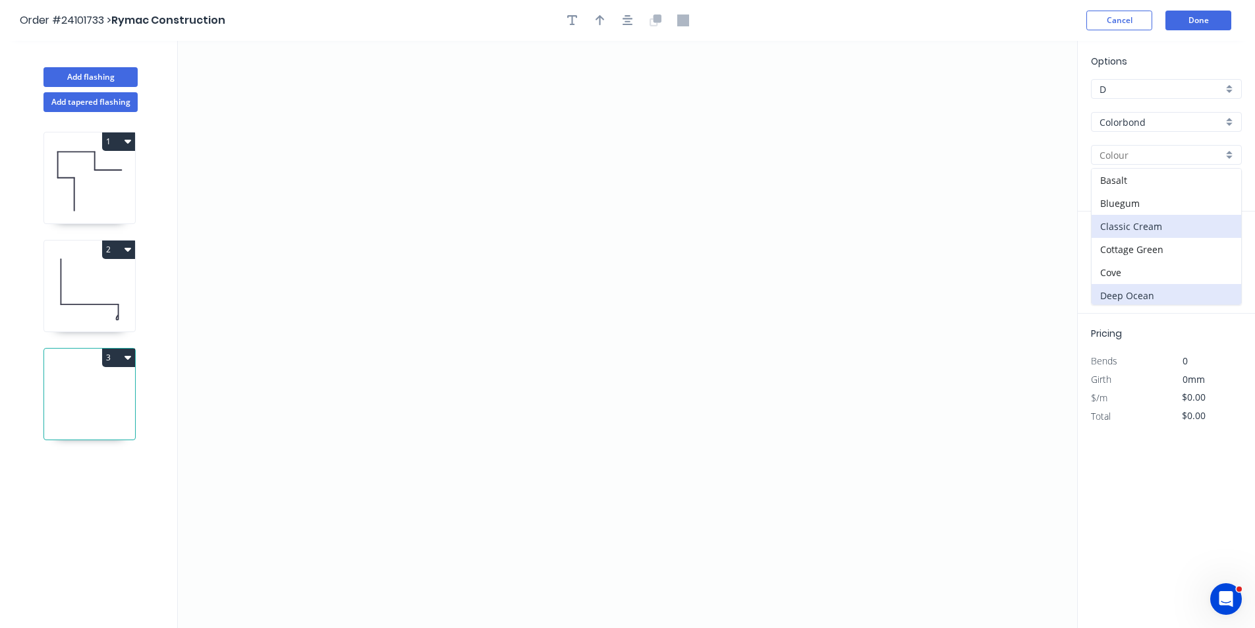
scroll to position [66, 0]
click at [1147, 254] on div "Dover White" at bounding box center [1165, 252] width 149 height 23
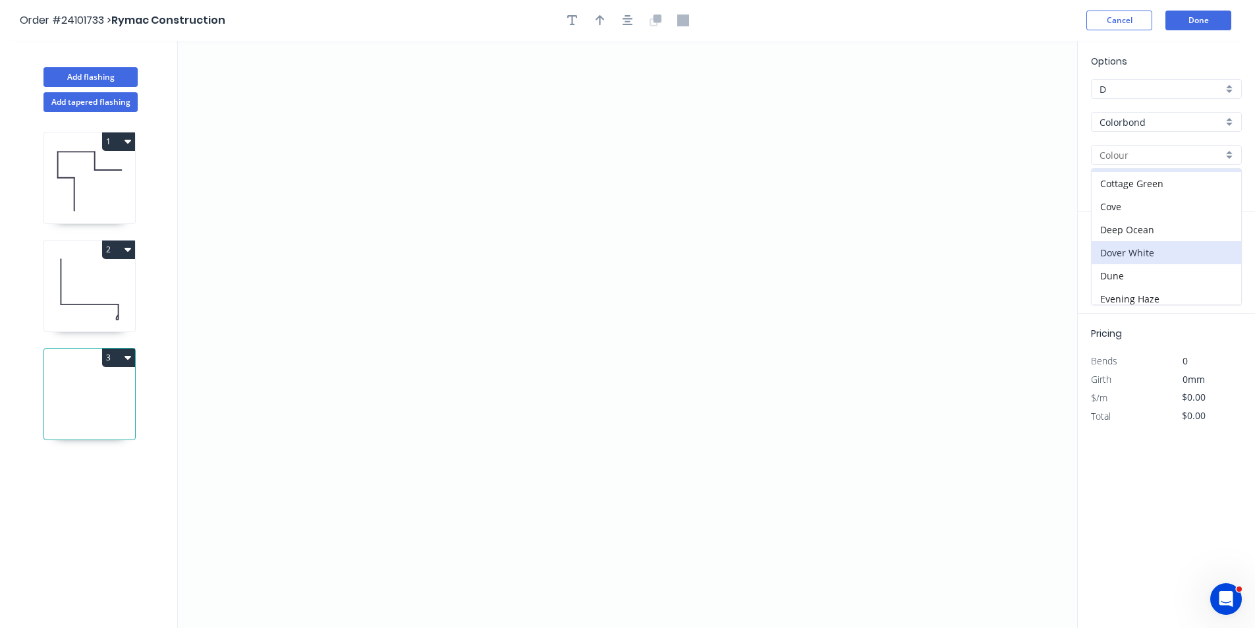
type input "Dover White"
click at [425, 427] on icon "0" at bounding box center [627, 334] width 899 height 587
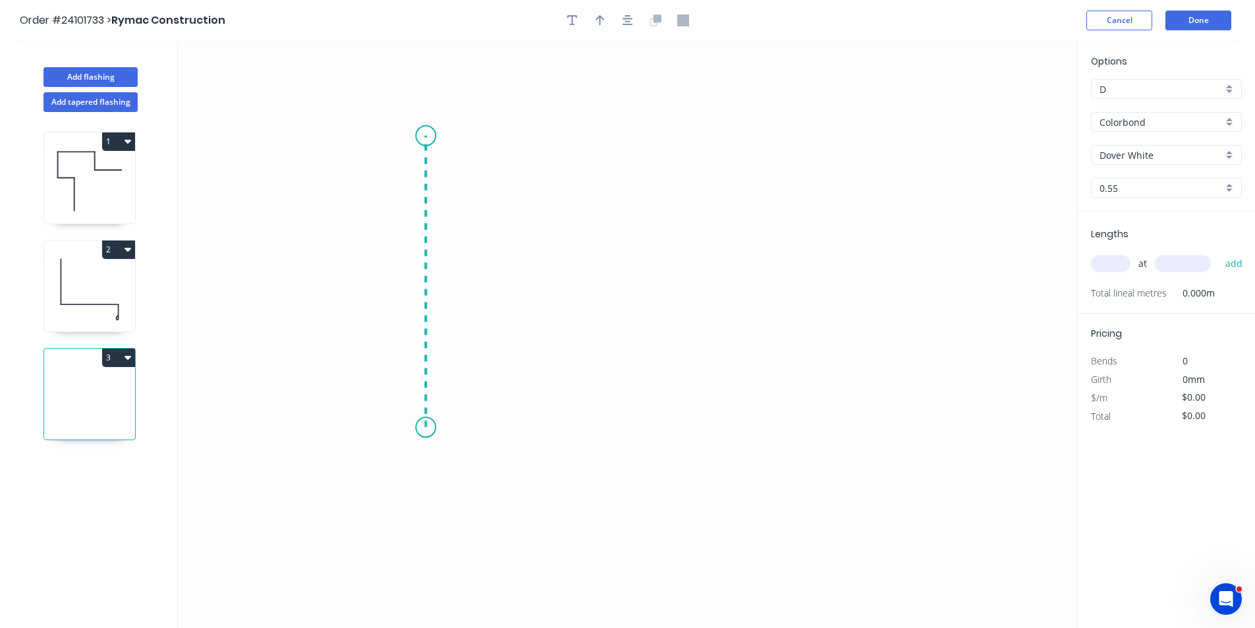
click at [425, 136] on icon at bounding box center [425, 282] width 0 height 292
click at [428, 192] on icon "0 ?" at bounding box center [627, 334] width 899 height 587
click at [559, 186] on icon "0 ? ?" at bounding box center [627, 334] width 899 height 587
click at [638, 244] on icon "0 ? ? ?" at bounding box center [627, 334] width 899 height 587
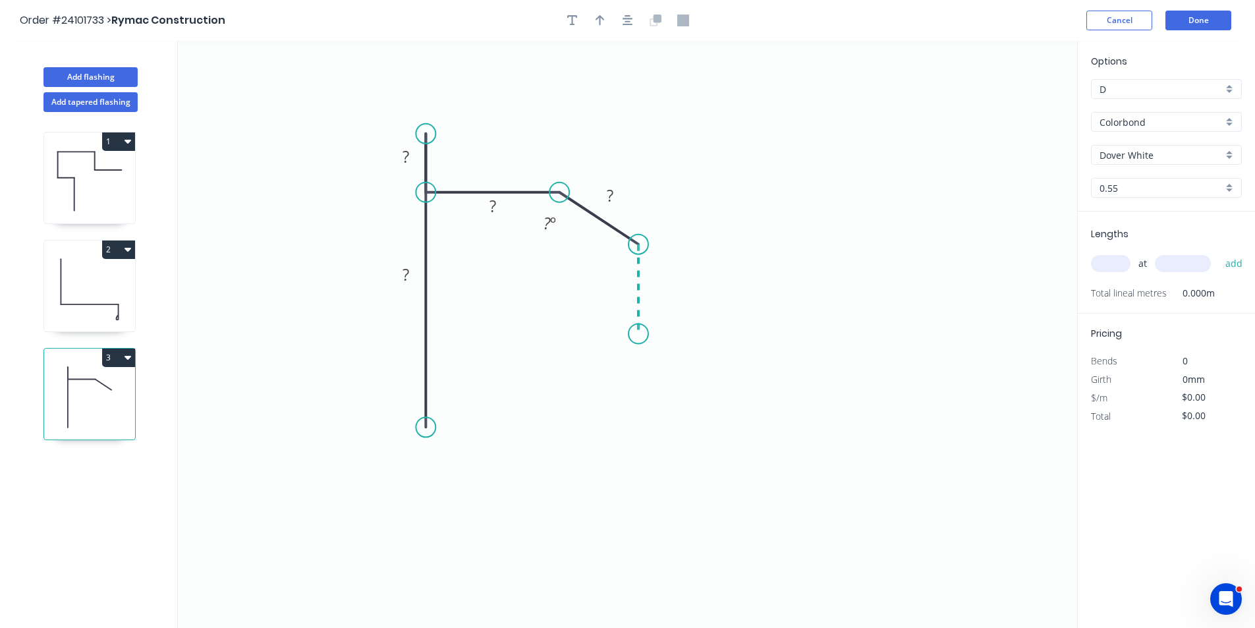
click at [633, 334] on icon "0 ? ? ? ? ? º" at bounding box center [627, 334] width 899 height 587
click at [583, 334] on icon "0 ? ? ? ? ? ? º ? º" at bounding box center [627, 334] width 899 height 587
click at [587, 401] on icon "0 ? ? ? ? ? ? ? º ? º" at bounding box center [627, 334] width 899 height 587
click at [587, 401] on circle at bounding box center [584, 401] width 20 height 20
click at [564, 365] on tspan "?" at bounding box center [563, 361] width 7 height 22
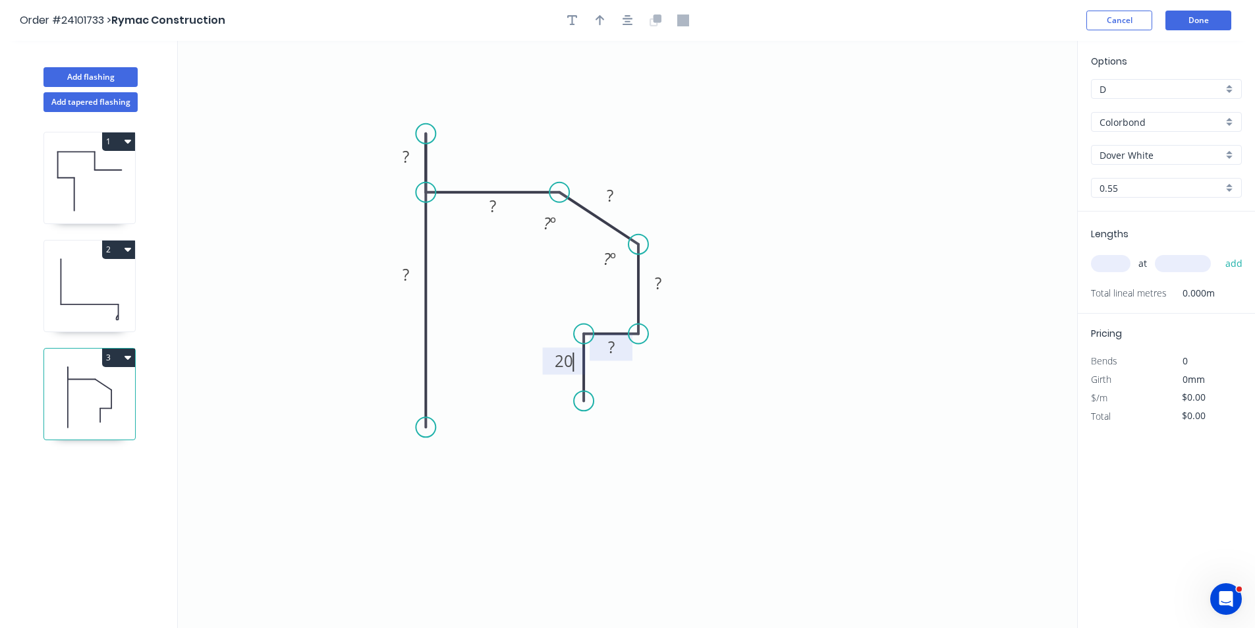
click at [606, 350] on rect at bounding box center [611, 347] width 26 height 18
click at [666, 289] on rect at bounding box center [658, 284] width 26 height 18
click at [608, 204] on tspan "?" at bounding box center [610, 195] width 7 height 22
click at [504, 205] on rect at bounding box center [492, 207] width 26 height 18
click at [403, 153] on tspan "?" at bounding box center [405, 157] width 7 height 22
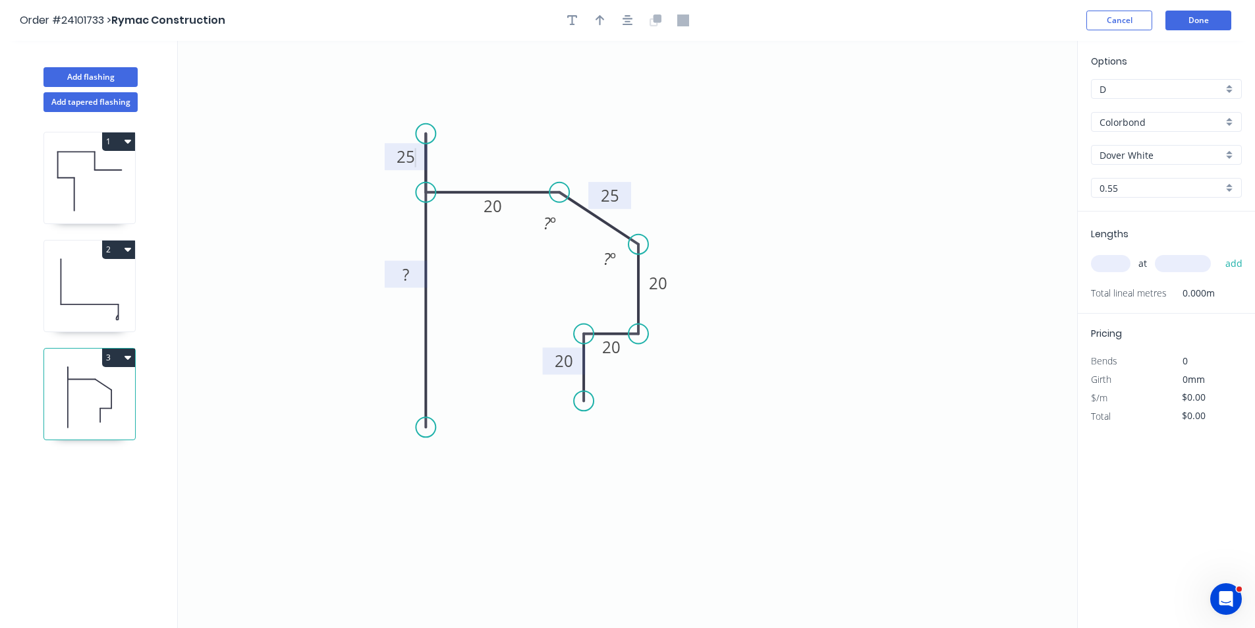
click at [402, 267] on rect at bounding box center [405, 275] width 26 height 18
click at [1127, 265] on input "text" at bounding box center [1111, 263] width 40 height 17
type input "$16.33"
type input "1"
click at [1189, 257] on input "text" at bounding box center [1182, 263] width 56 height 17
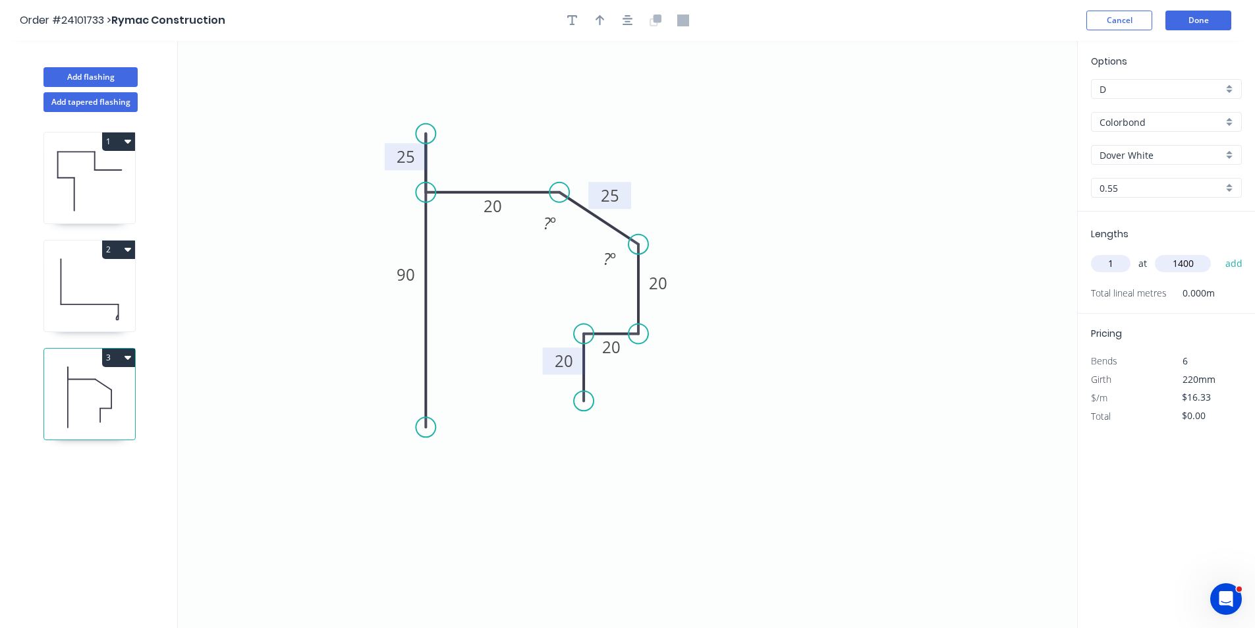
type input "1400"
click at [1218, 252] on button "add" at bounding box center [1233, 263] width 31 height 22
type input "$22.86"
click at [103, 76] on button "Add flashing" at bounding box center [90, 77] width 94 height 20
type input "$0.00"
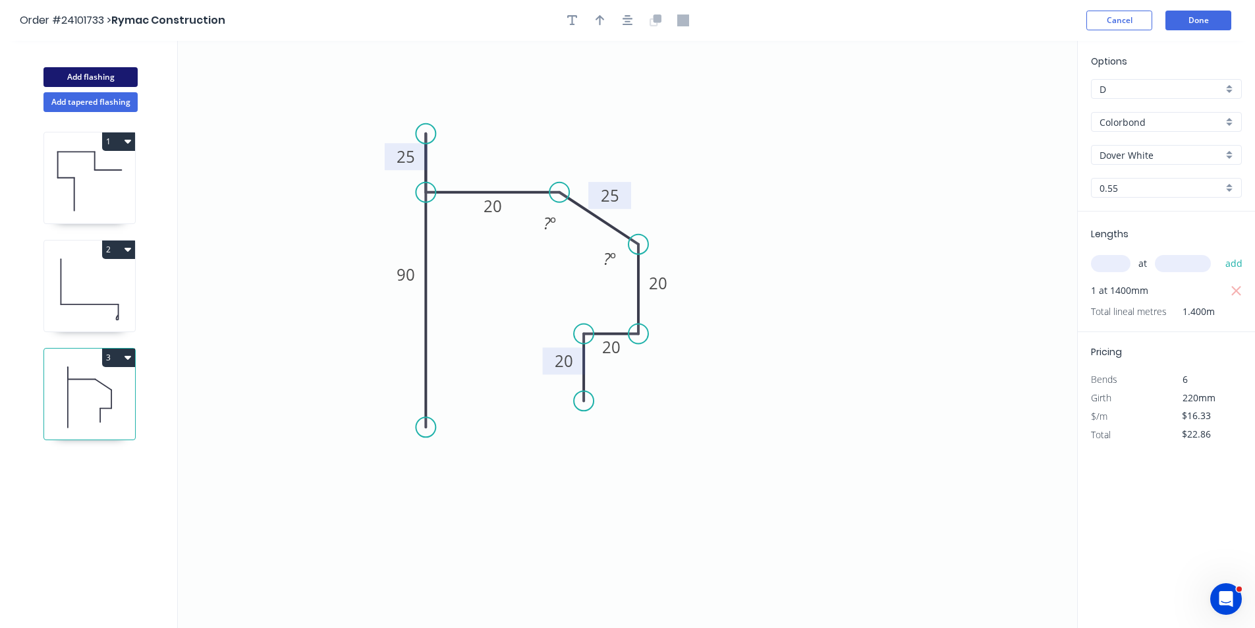
type input "$0.00"
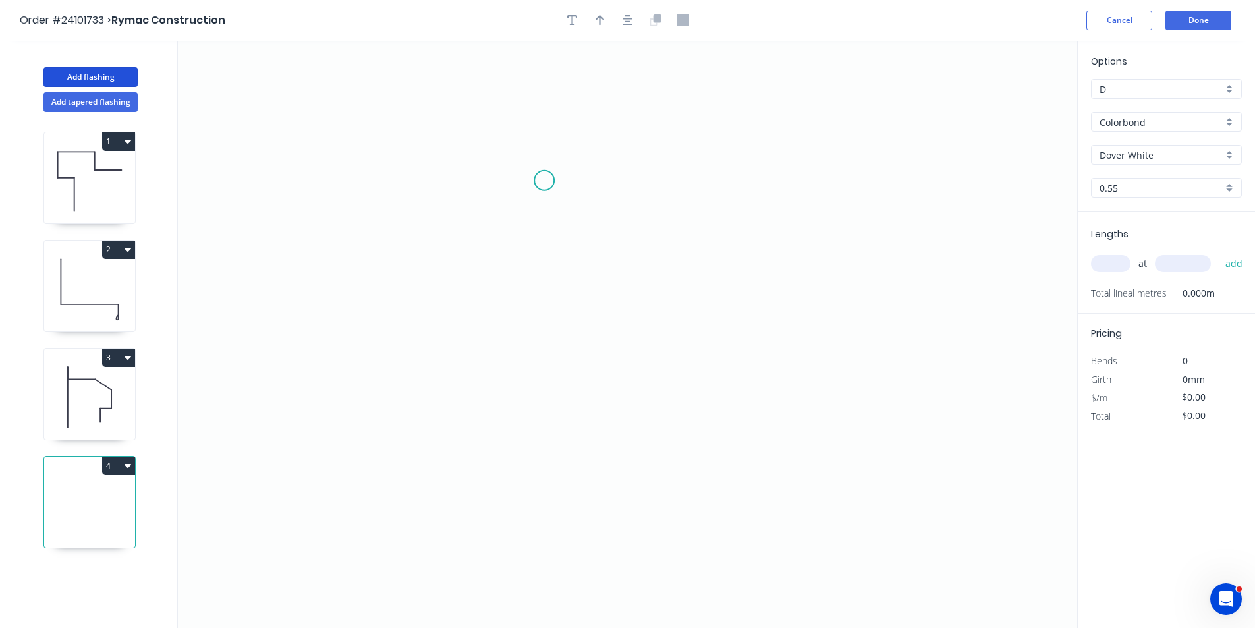
click at [530, 175] on icon "0" at bounding box center [627, 334] width 899 height 587
click at [526, 373] on icon "0" at bounding box center [627, 334] width 899 height 587
click at [709, 377] on icon "0 ?" at bounding box center [627, 334] width 899 height 587
click at [705, 286] on icon "0 ? ?" at bounding box center [627, 334] width 899 height 587
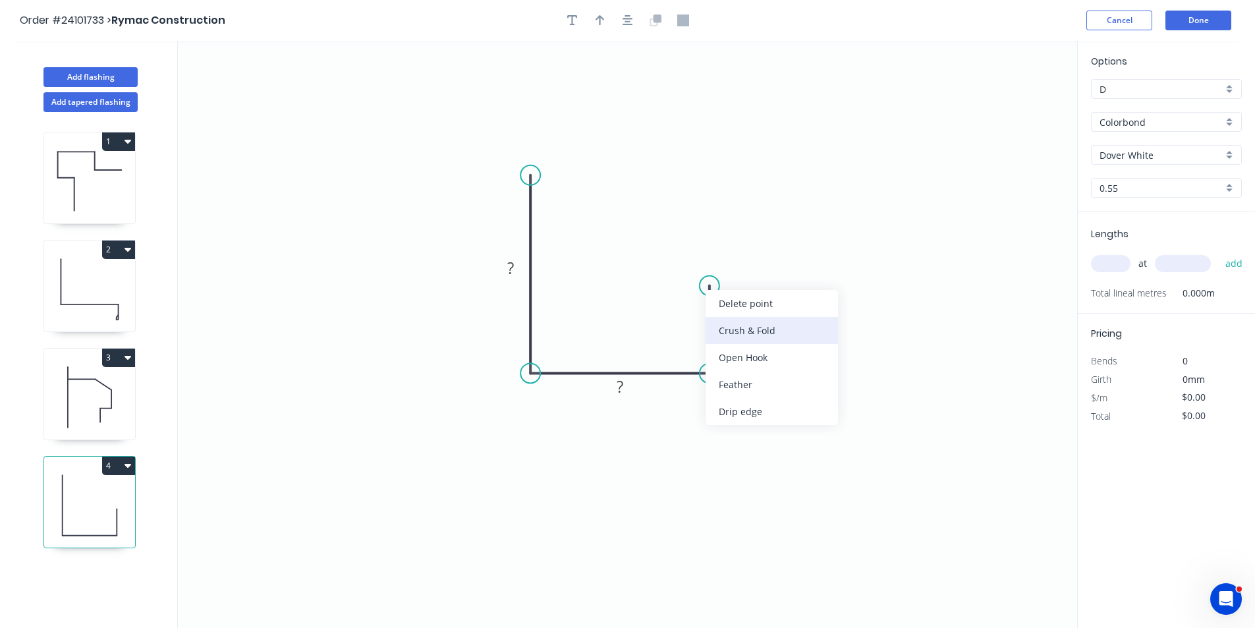
click at [724, 321] on div "Crush & Fold" at bounding box center [771, 330] width 132 height 27
click at [721, 331] on rect at bounding box center [729, 324] width 26 height 18
click at [621, 391] on tspan "?" at bounding box center [619, 386] width 7 height 22
click at [505, 267] on rect at bounding box center [510, 268] width 26 height 18
click at [1107, 261] on input "text" at bounding box center [1111, 263] width 40 height 17
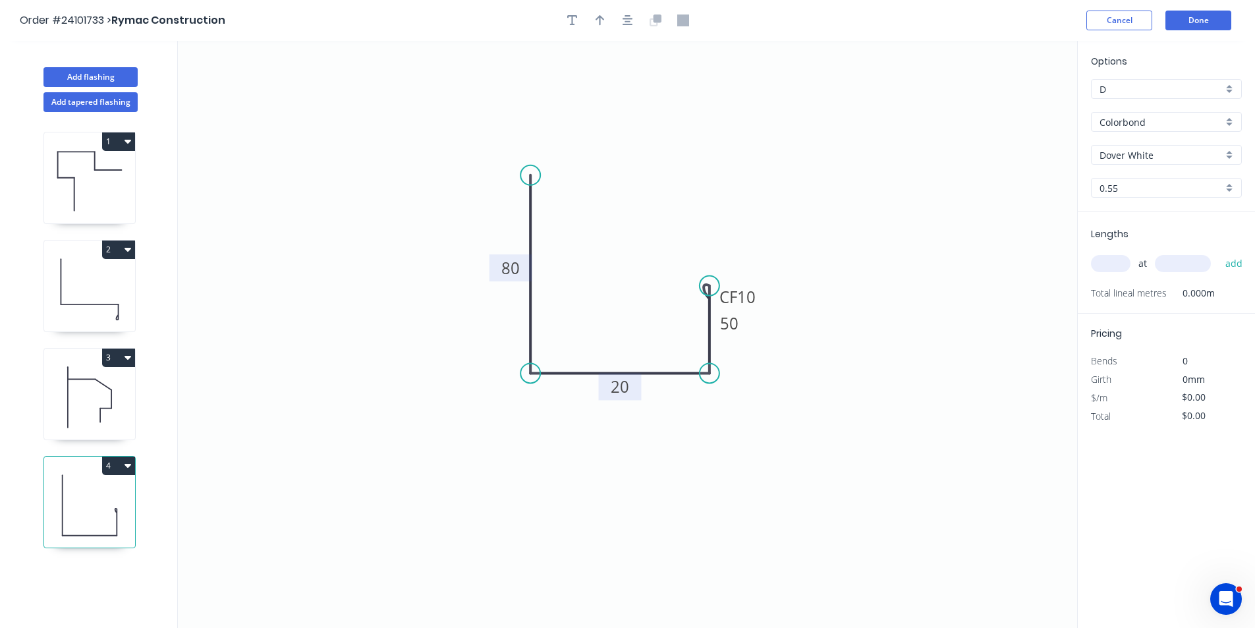
type input "$11.76"
type input "2"
click at [1197, 270] on input "text" at bounding box center [1182, 263] width 56 height 17
type input "2200"
click at [1218, 252] on button "add" at bounding box center [1233, 263] width 31 height 22
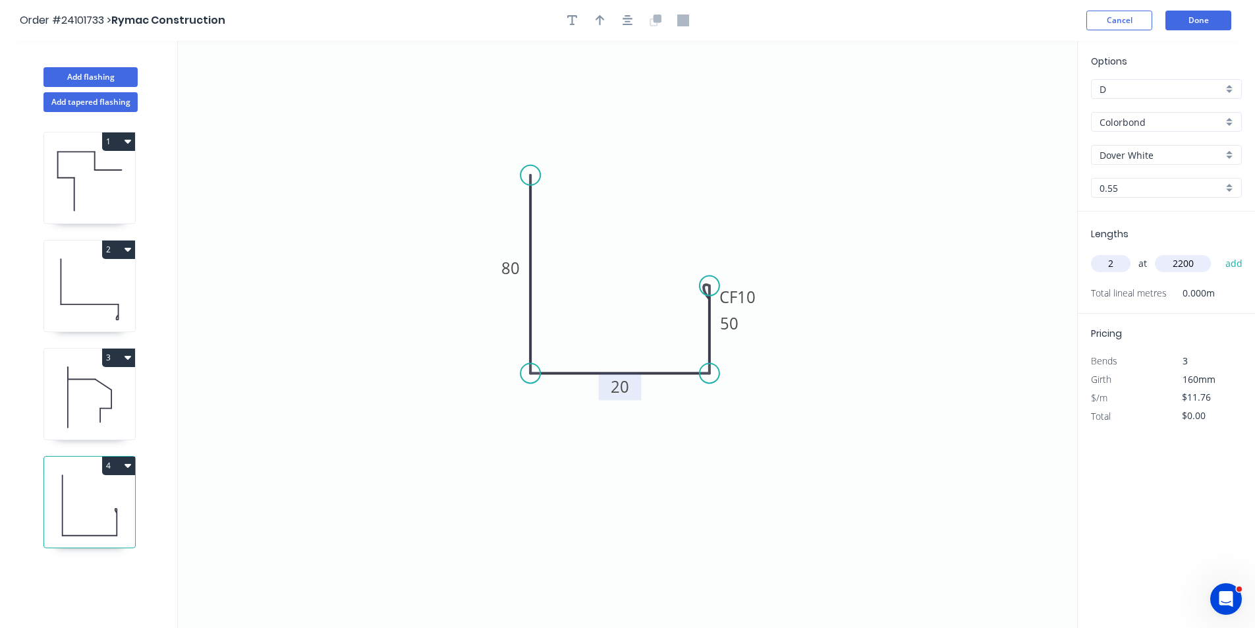
type input "$51.74"
type input "1"
click at [1197, 270] on input "text" at bounding box center [1182, 263] width 56 height 17
type input "2000"
click at [1218, 252] on button "add" at bounding box center [1233, 263] width 31 height 22
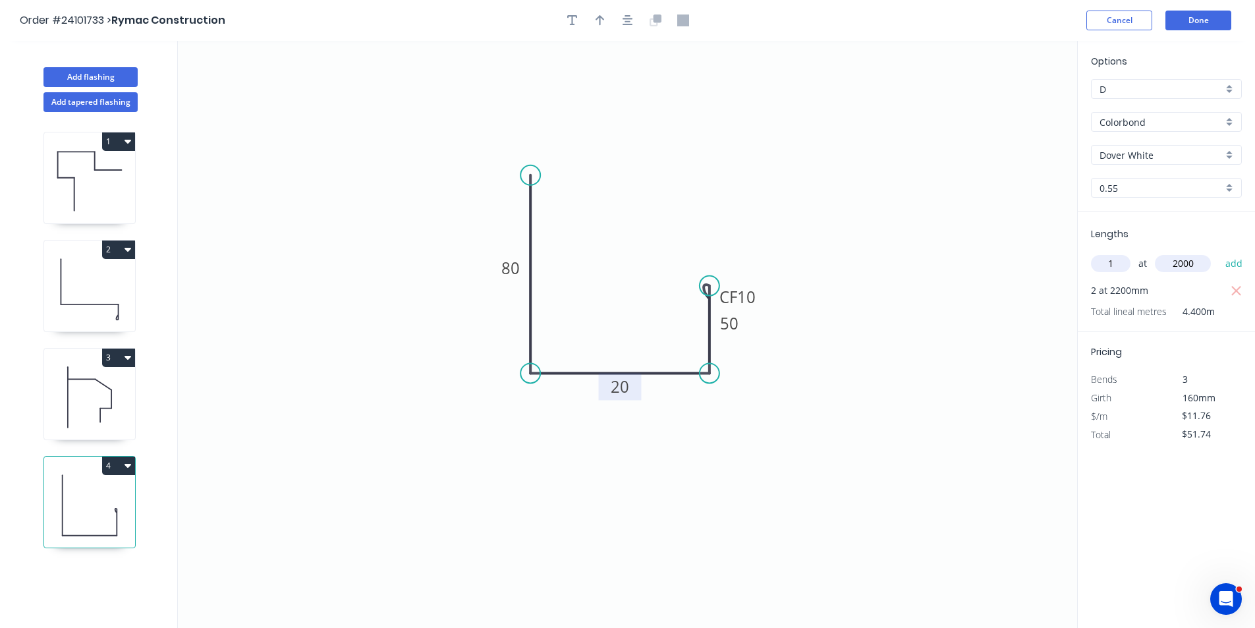
type input "$75.26"
type input "2"
click at [1197, 270] on input "text" at bounding box center [1182, 263] width 56 height 17
type input "1000"
click at [1218, 252] on button "add" at bounding box center [1233, 263] width 31 height 22
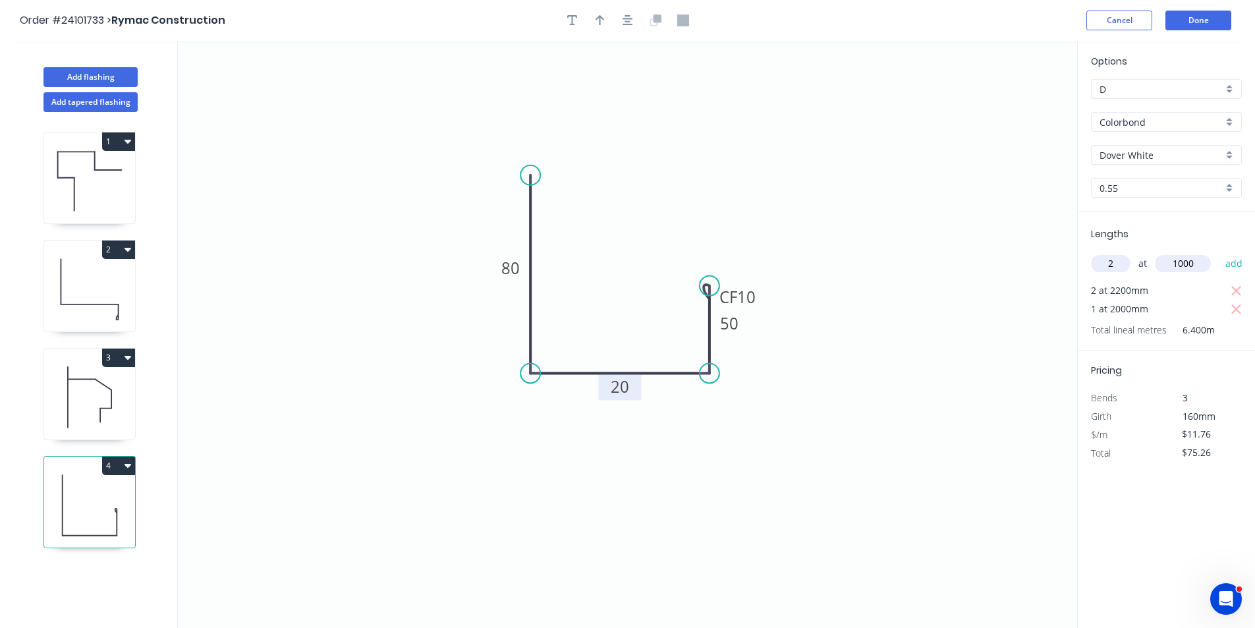
type input "$98.78"
type input "1"
click at [1197, 270] on input "text" at bounding box center [1182, 263] width 56 height 17
type input "1400"
click at [1218, 252] on button "add" at bounding box center [1233, 263] width 31 height 22
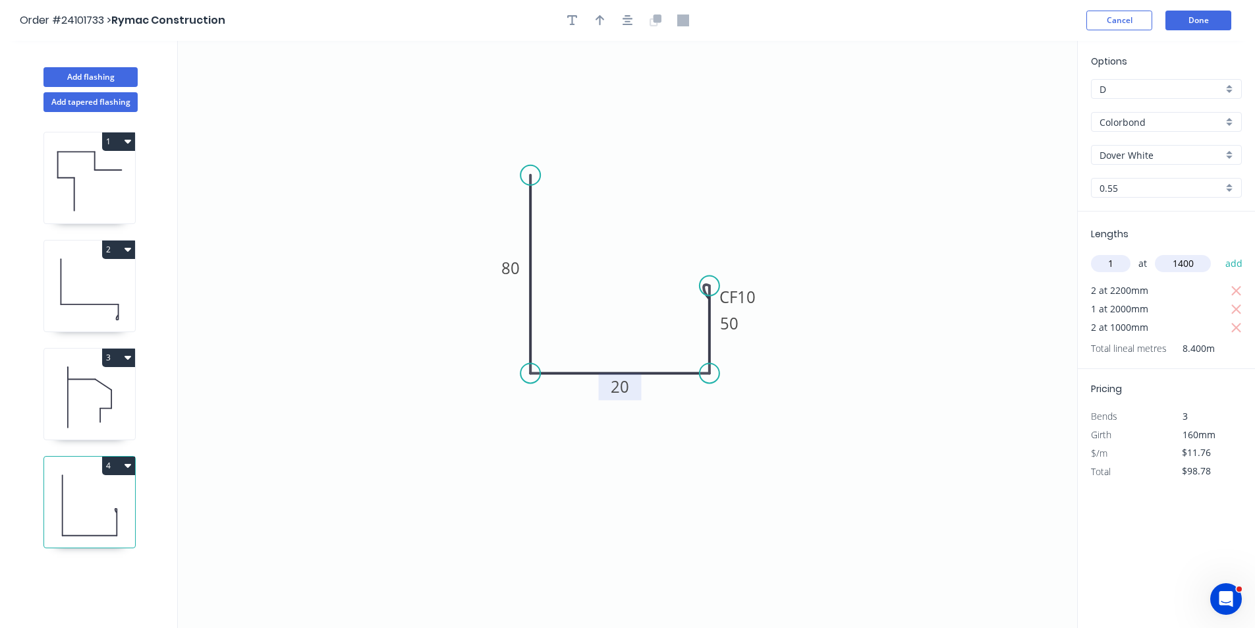
type input "$115.25"
type input "2"
click at [1197, 270] on input "text" at bounding box center [1182, 263] width 56 height 17
type input "2100"
click at [1218, 252] on button "add" at bounding box center [1233, 263] width 31 height 22
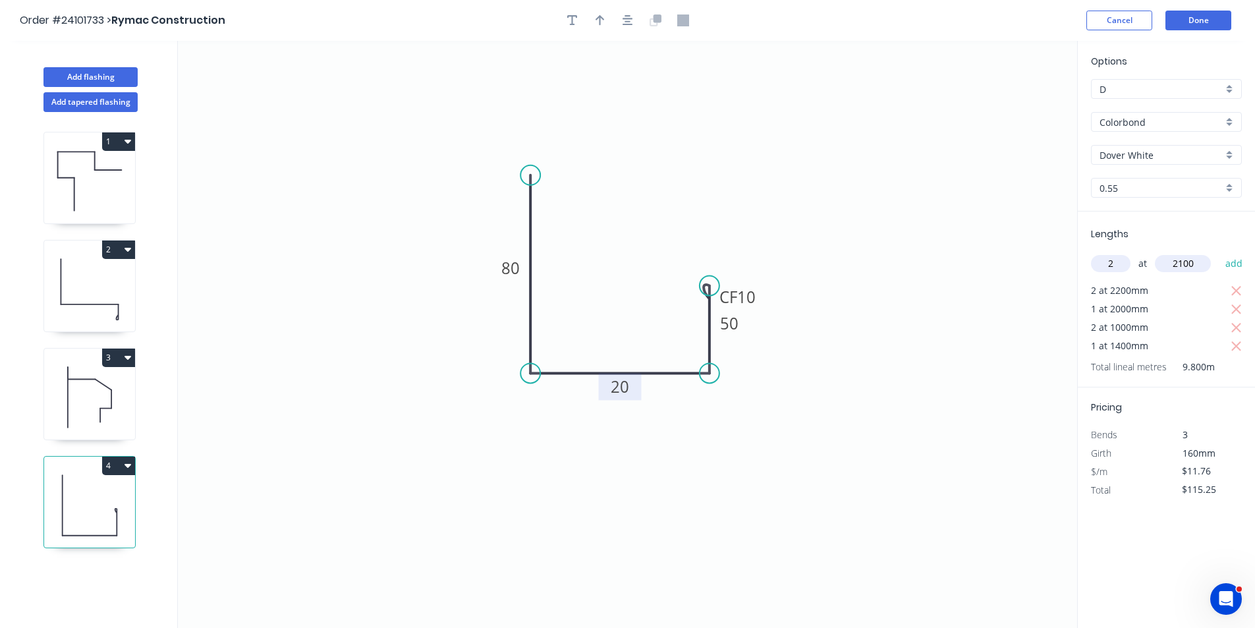
type input "$164.64"
click at [1206, 16] on button "Done" at bounding box center [1198, 21] width 66 height 20
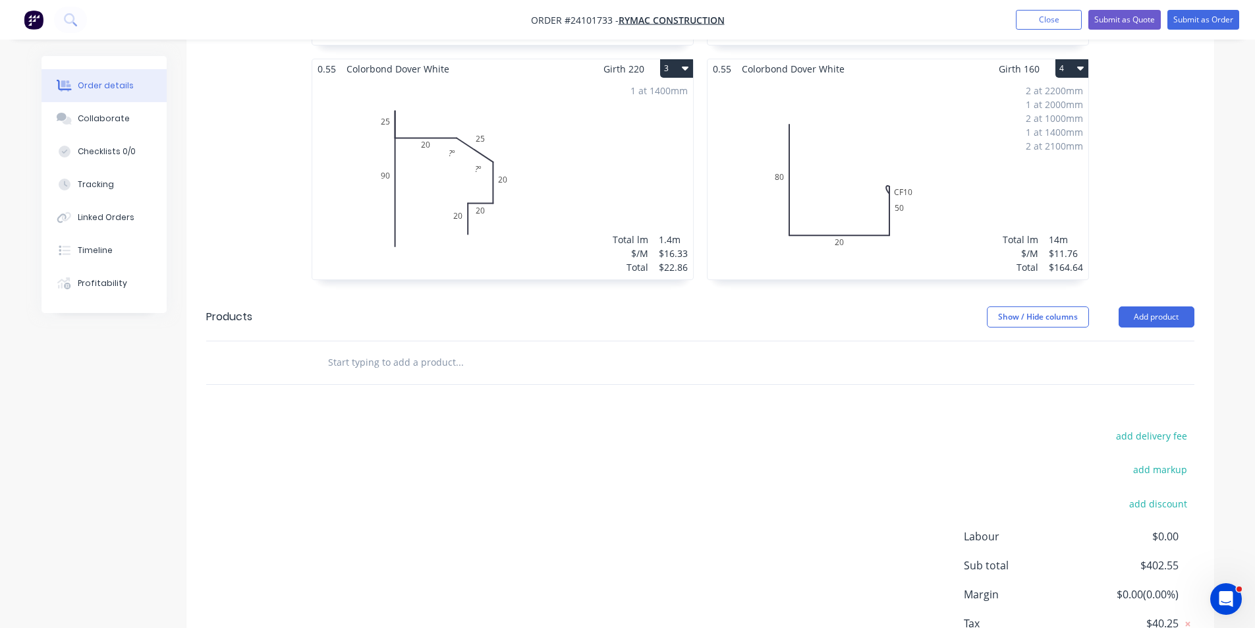
scroll to position [659, 0]
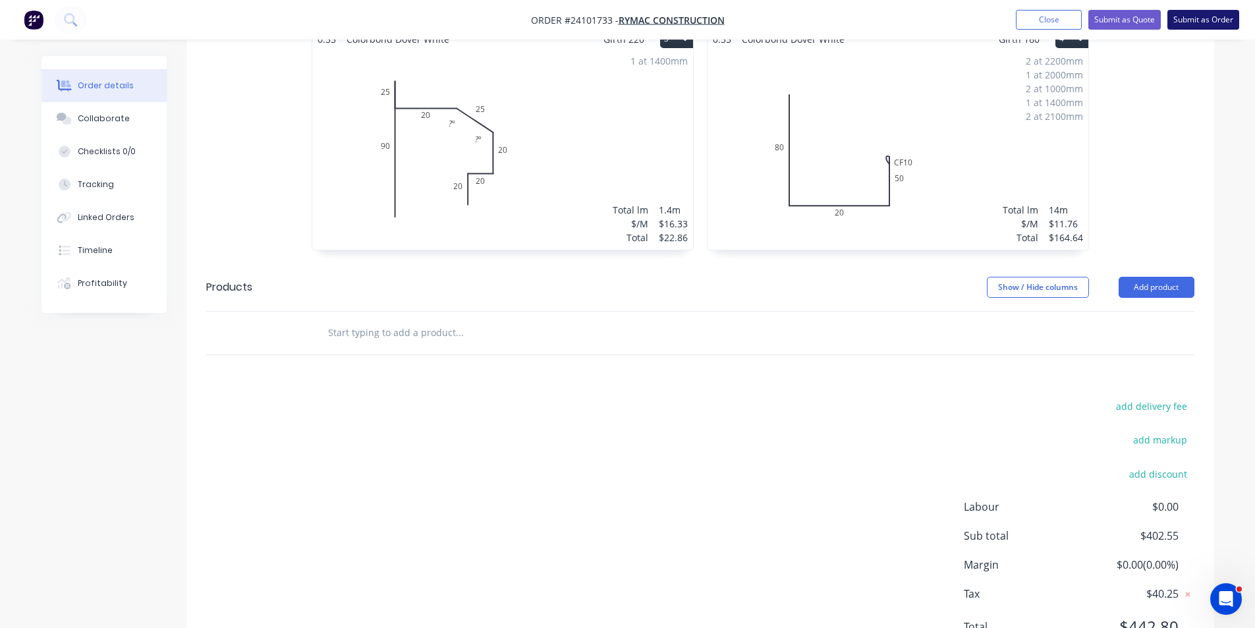
click at [1182, 16] on button "Submit as Order" at bounding box center [1203, 20] width 72 height 20
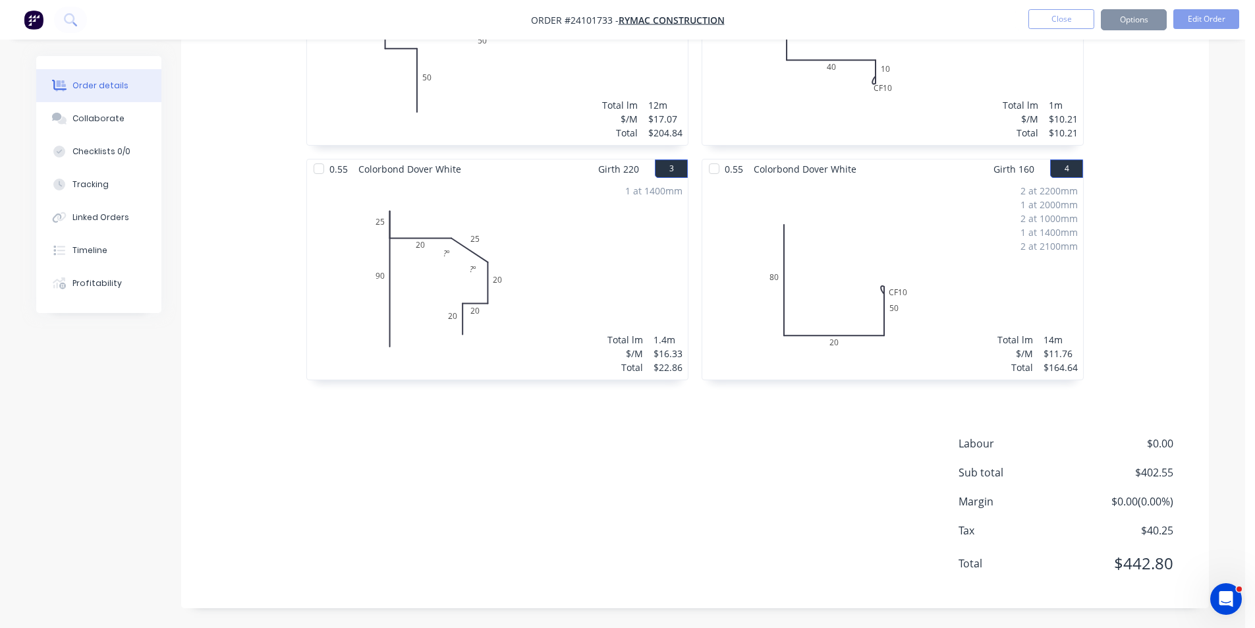
scroll to position [0, 0]
